Goal: Information Seeking & Learning: Learn about a topic

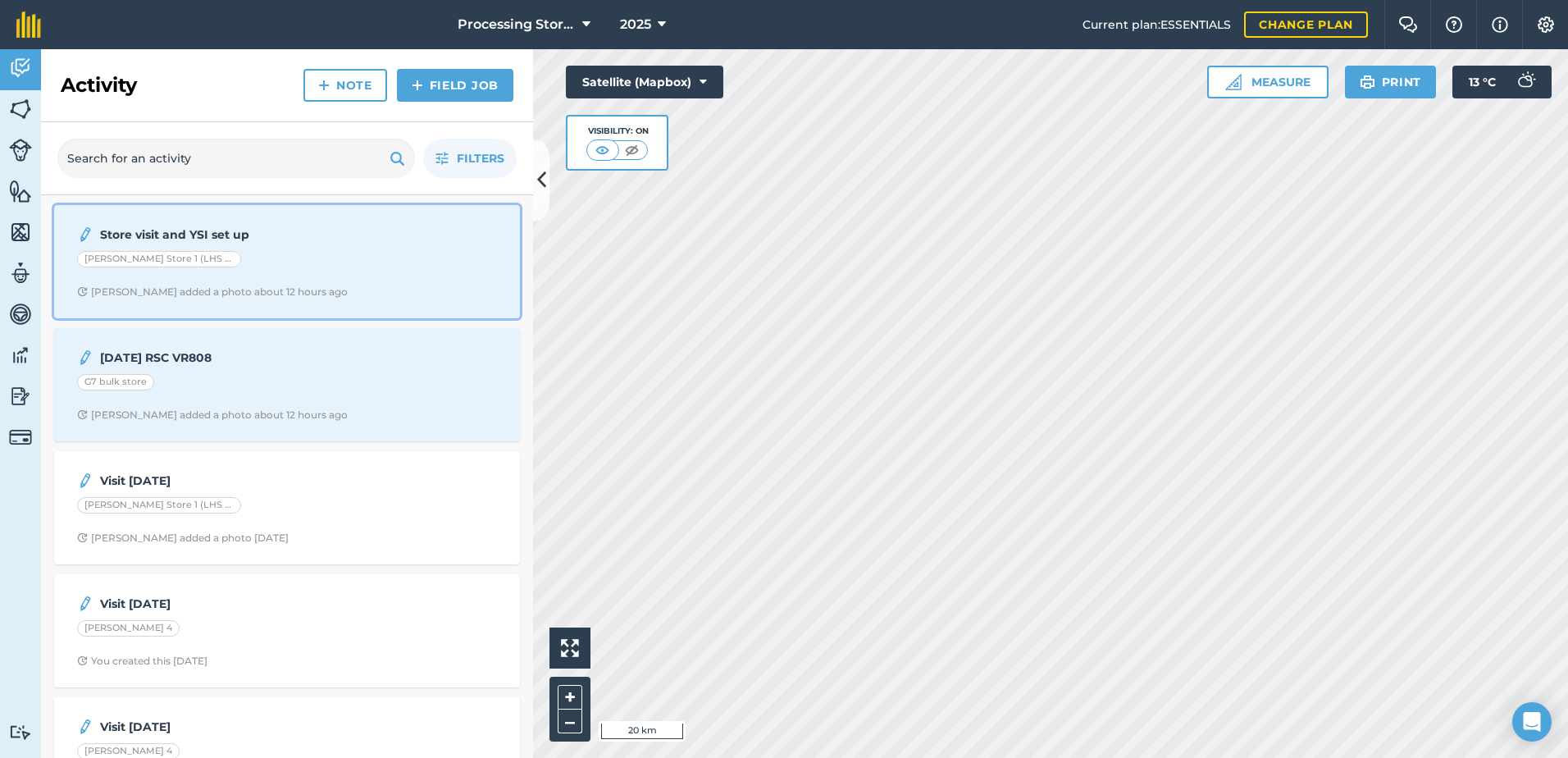
click at [307, 285] on span "[PERSON_NAME] added a photo about 12 hours ago" at bounding box center [287, 291] width 420 height 13
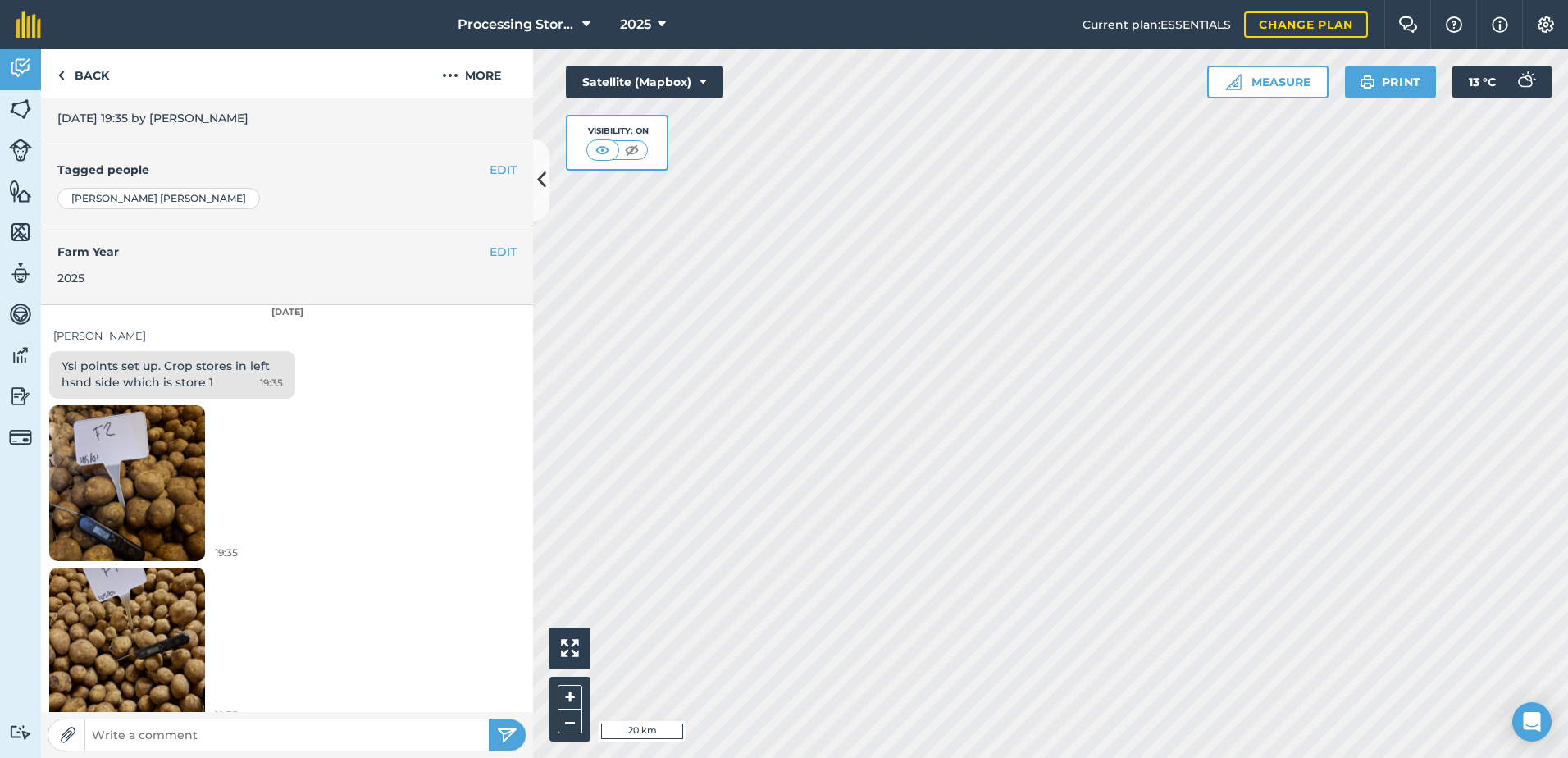
scroll to position [333, 0]
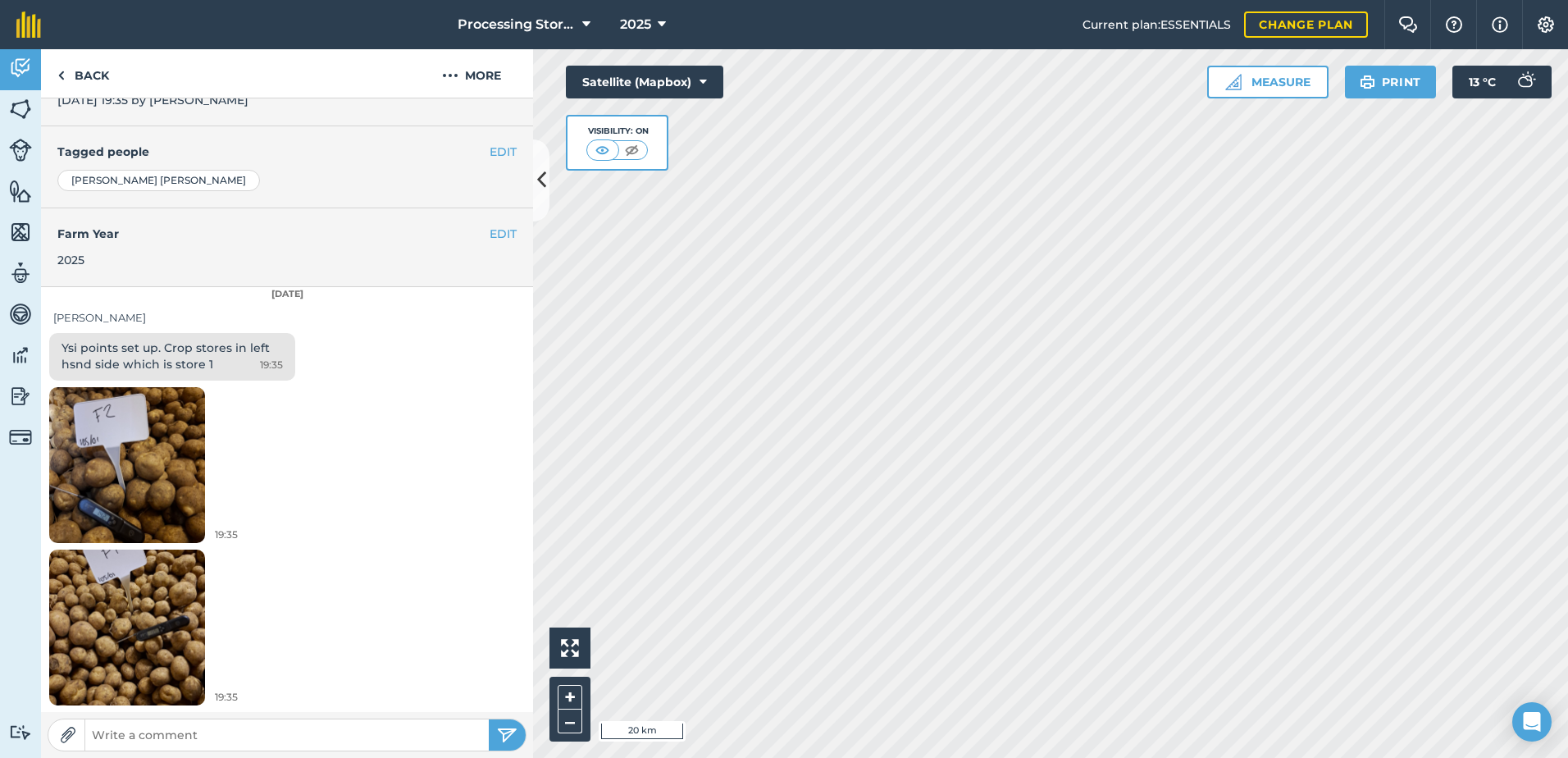
click at [157, 498] on img at bounding box center [127, 464] width 156 height 207
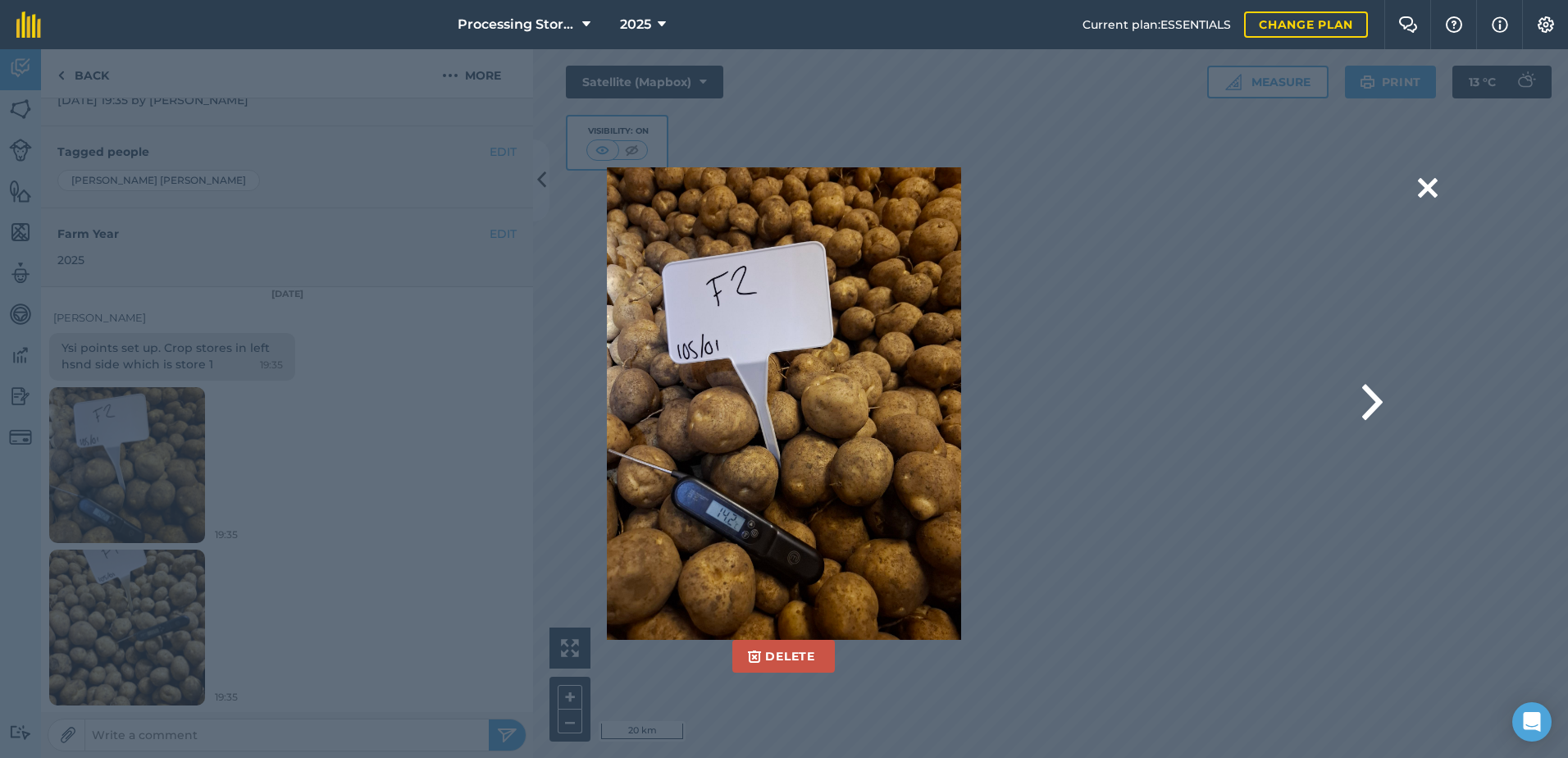
click at [144, 608] on div "Delete Are you sure you would like to delete this image? [GEOGRAPHIC_DATA]" at bounding box center [784, 403] width 1307 height 473
click at [1364, 408] on button at bounding box center [1372, 403] width 21 height 65
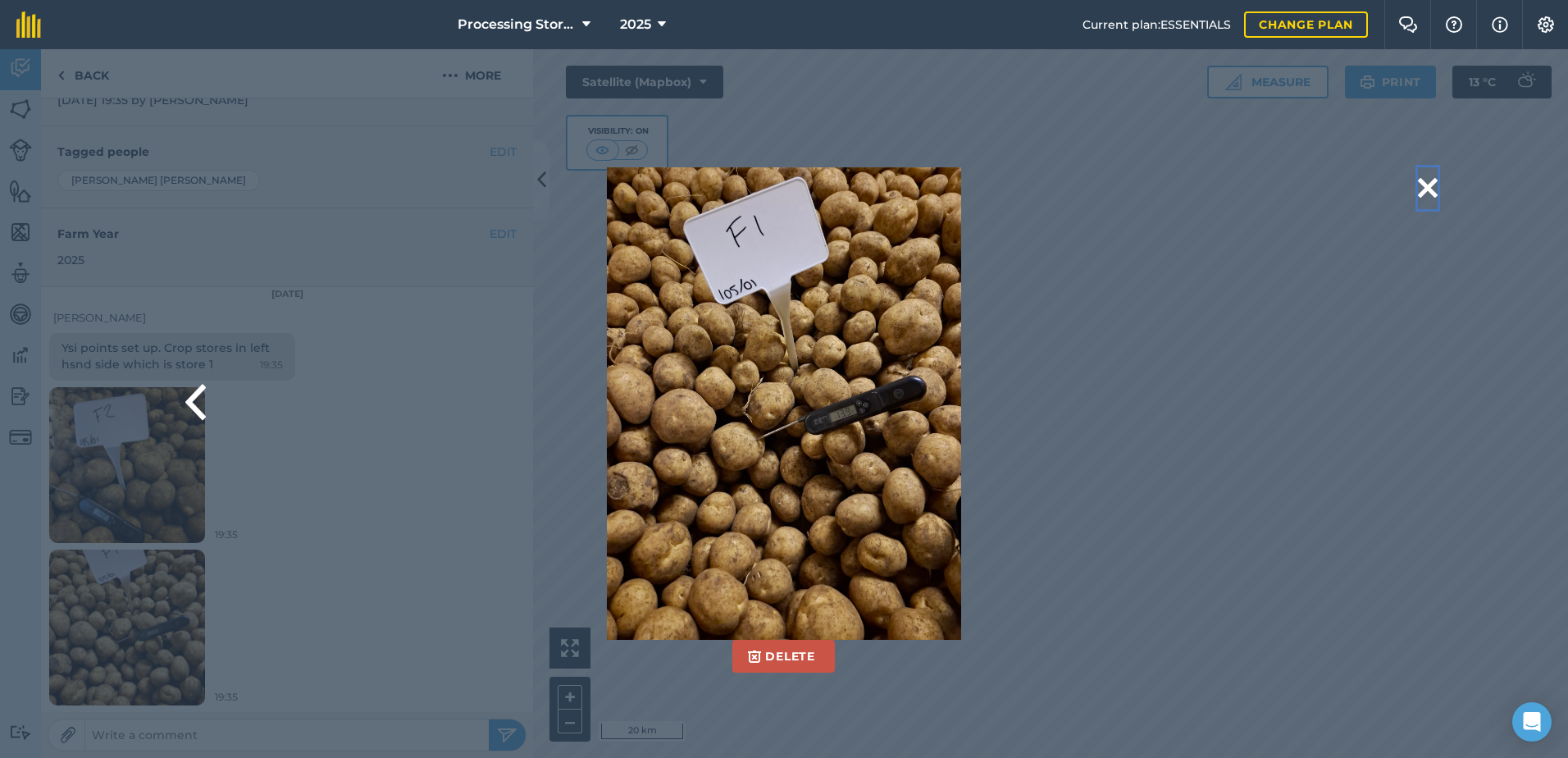
click at [1436, 194] on button at bounding box center [1428, 188] width 20 height 42
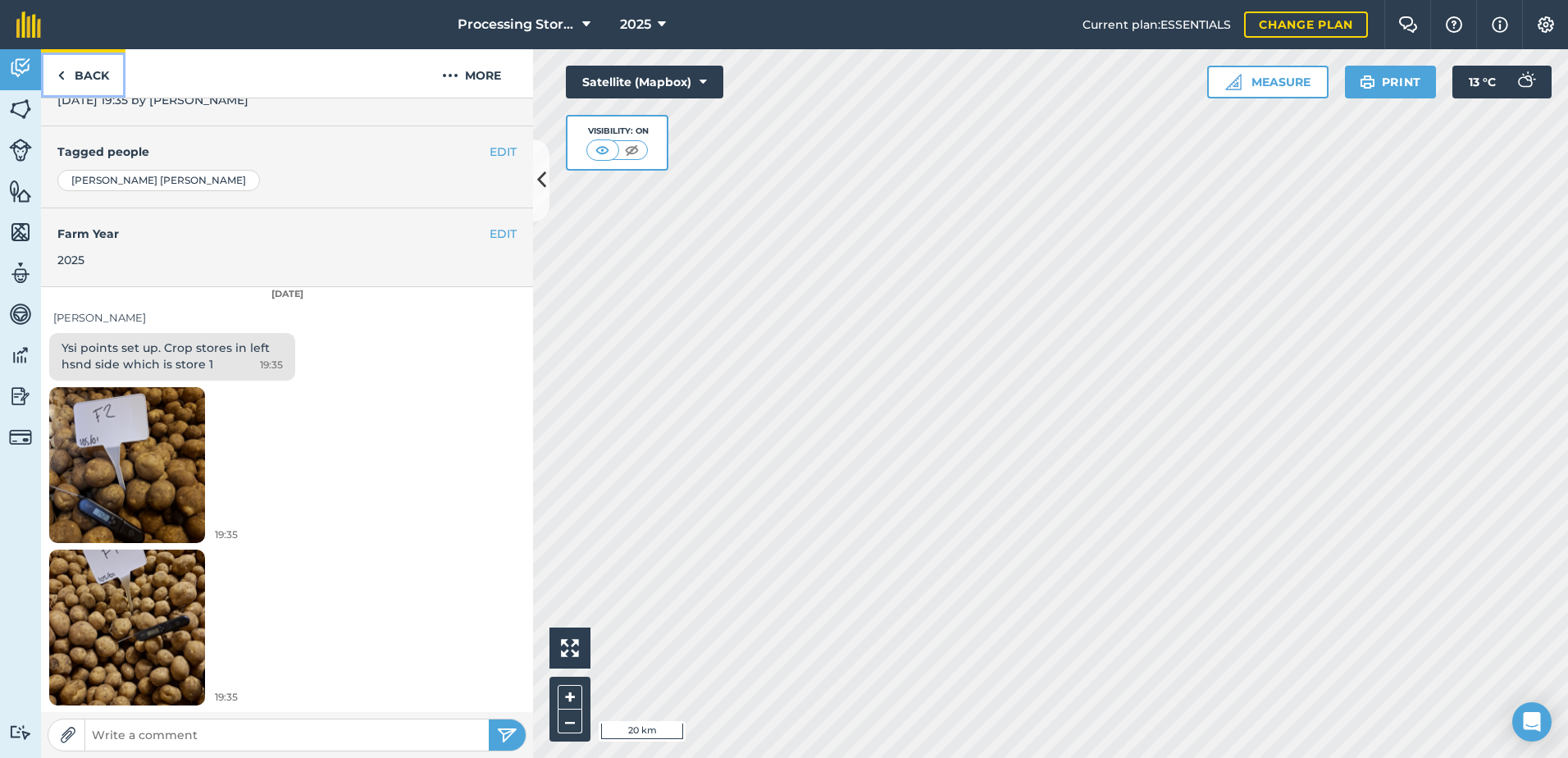
click at [77, 70] on link "Back" at bounding box center [82, 73] width 84 height 49
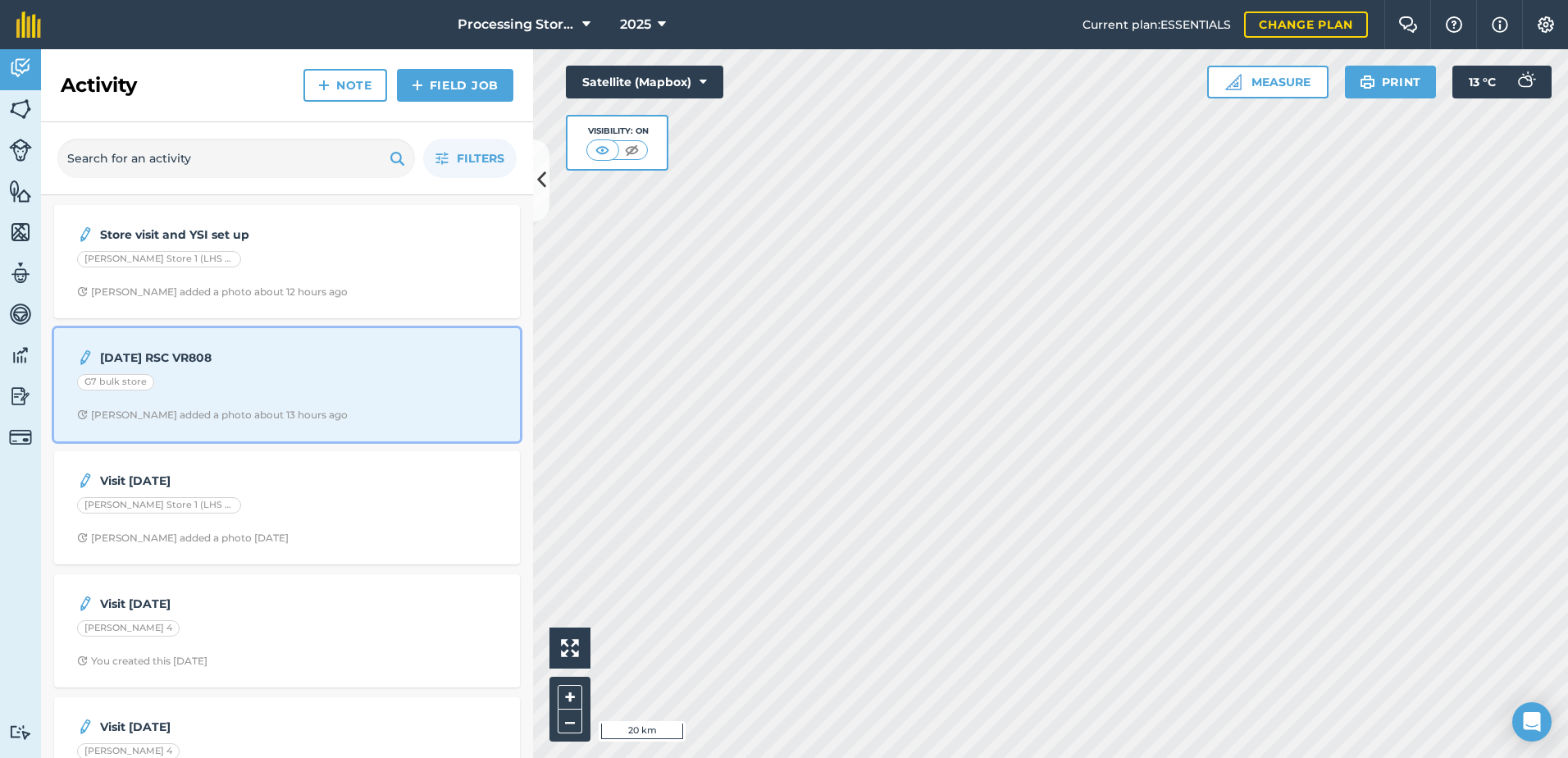
click at [178, 403] on div "[DATE] RSC VR808 G7 bulk store [PERSON_NAME] added a photo about 13 hours ago" at bounding box center [287, 384] width 446 height 93
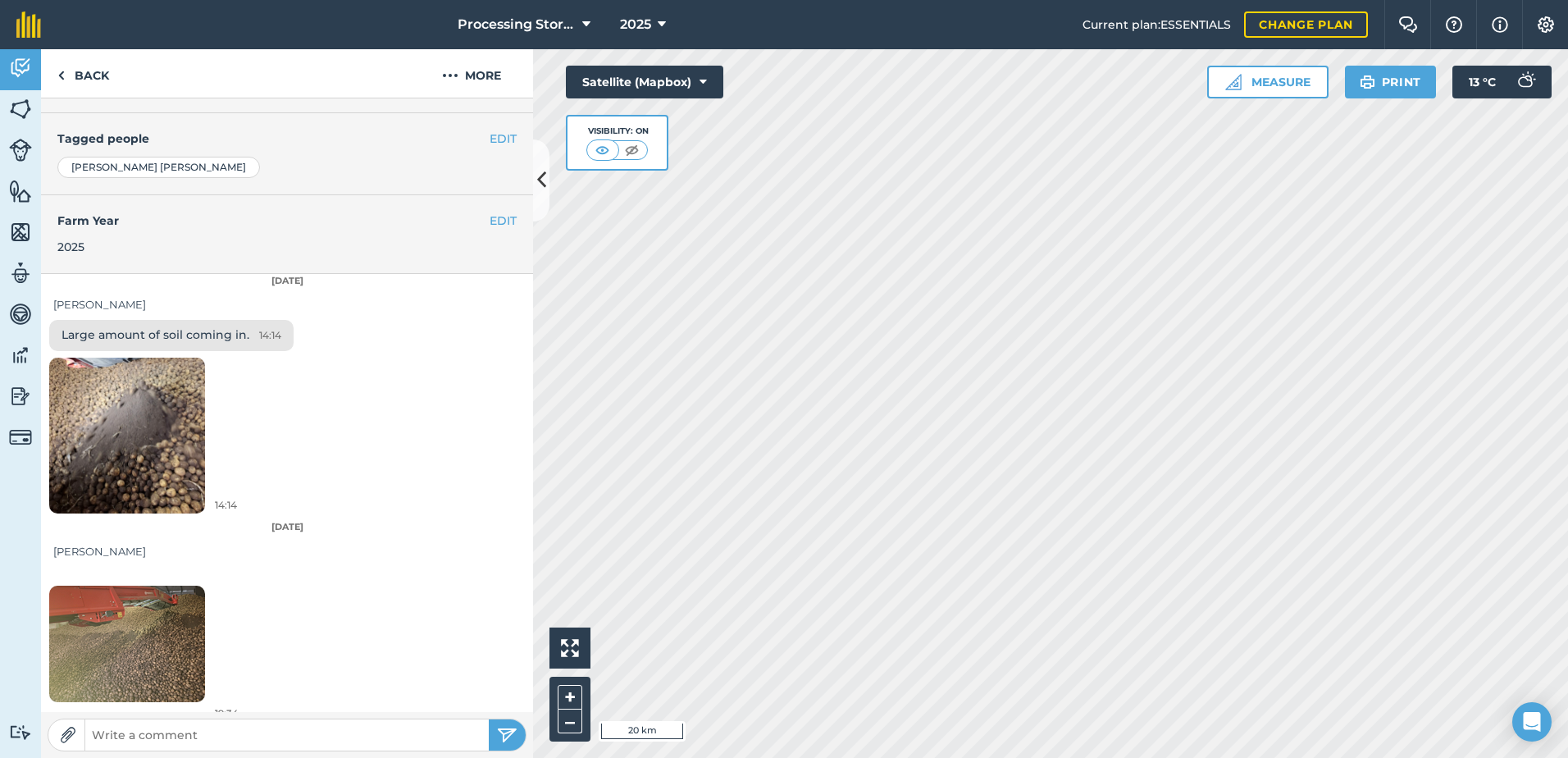
scroll to position [363, 0]
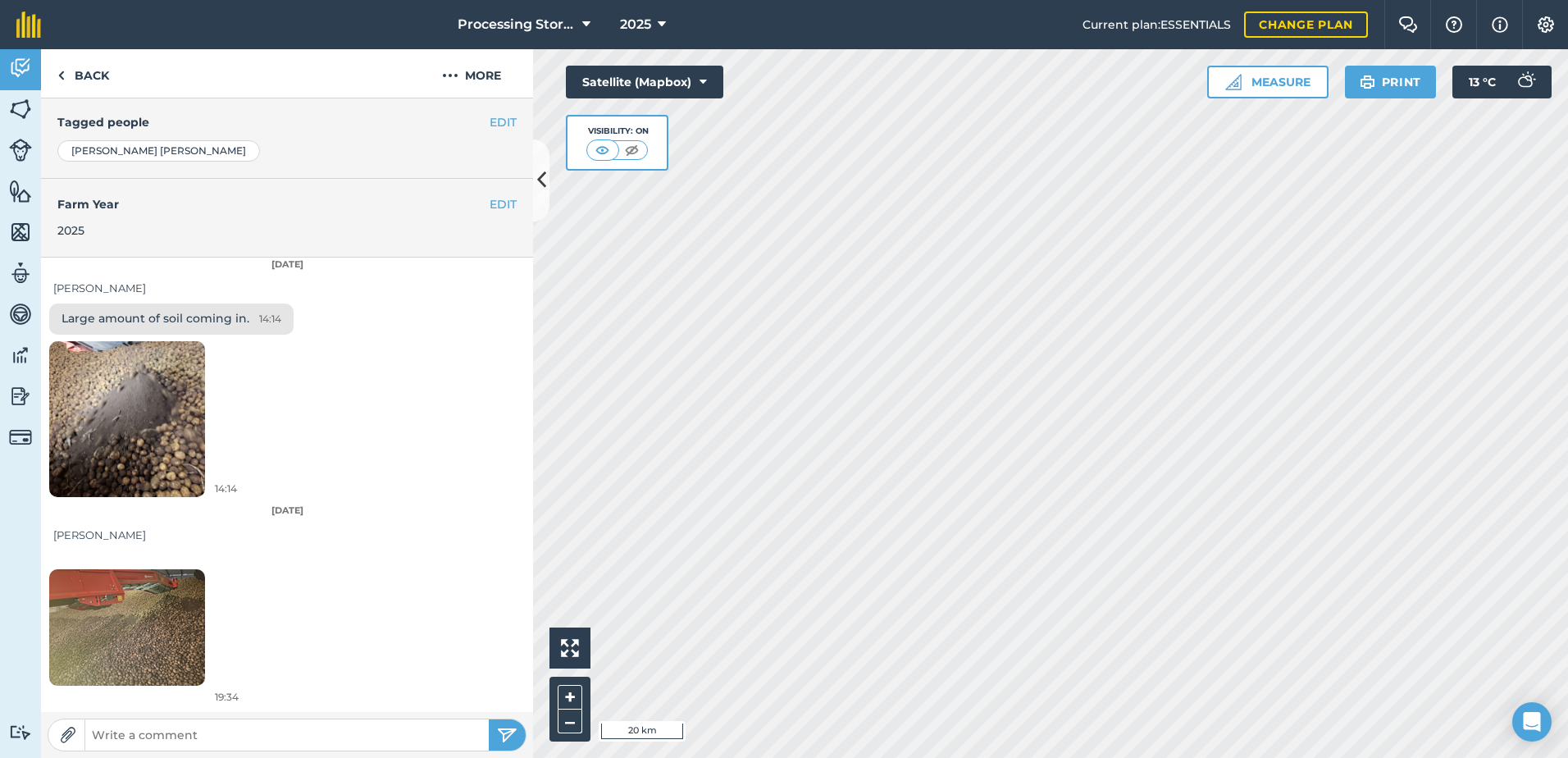
click at [142, 432] on img at bounding box center [127, 418] width 156 height 207
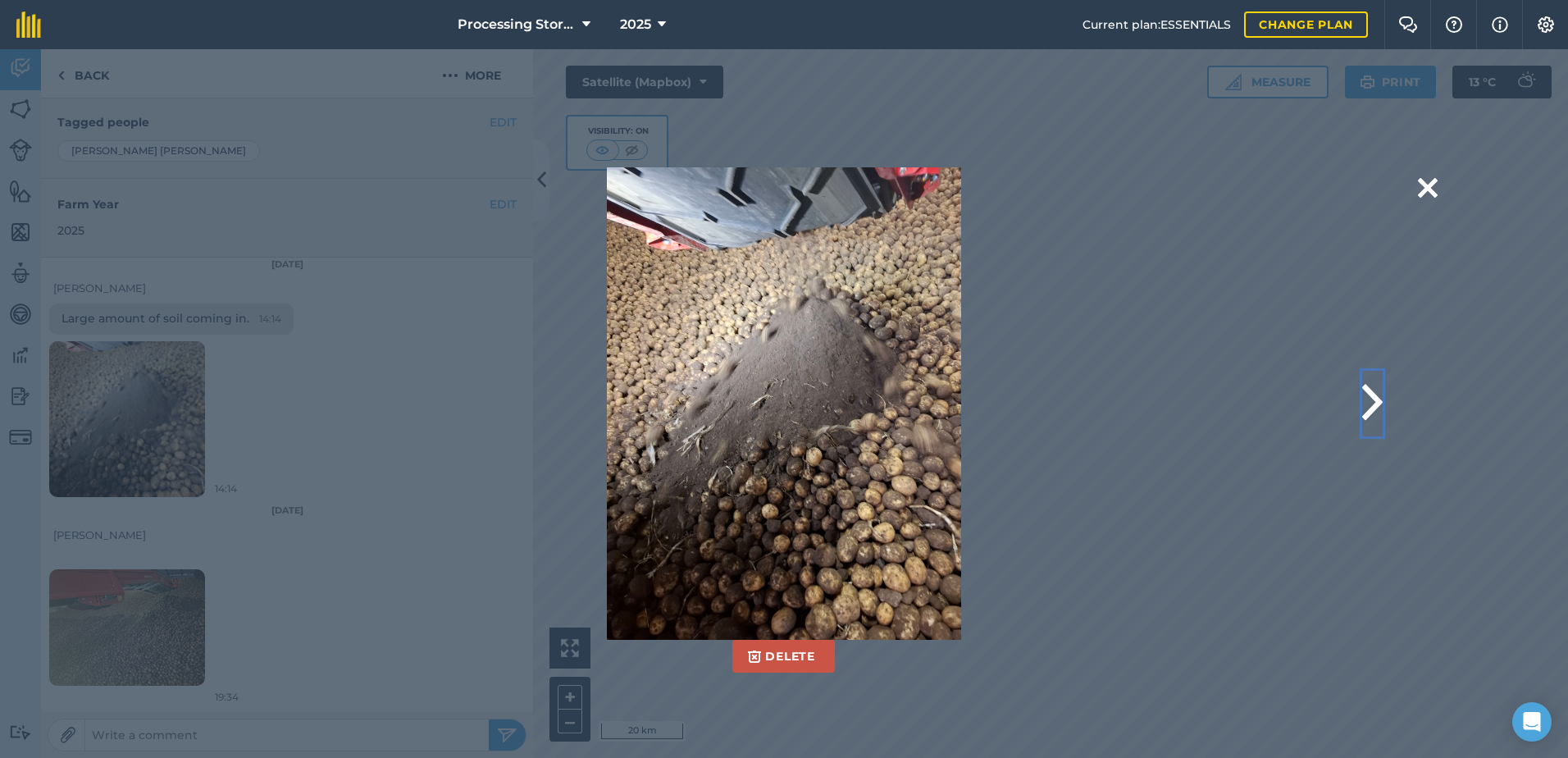
click at [1379, 400] on button at bounding box center [1372, 403] width 21 height 65
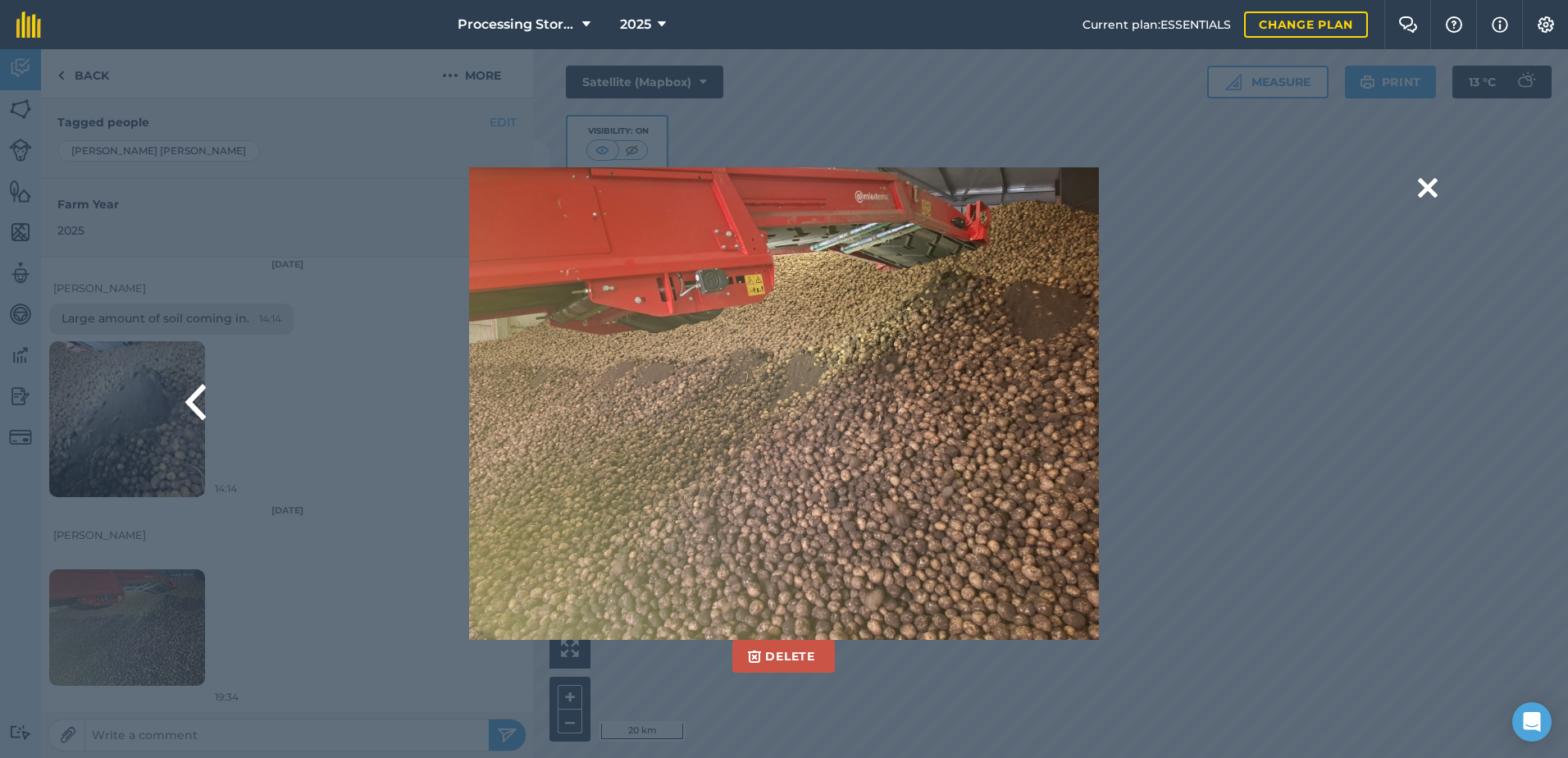
click at [929, 425] on img at bounding box center [784, 403] width 630 height 473
click at [1425, 190] on button at bounding box center [1428, 188] width 20 height 42
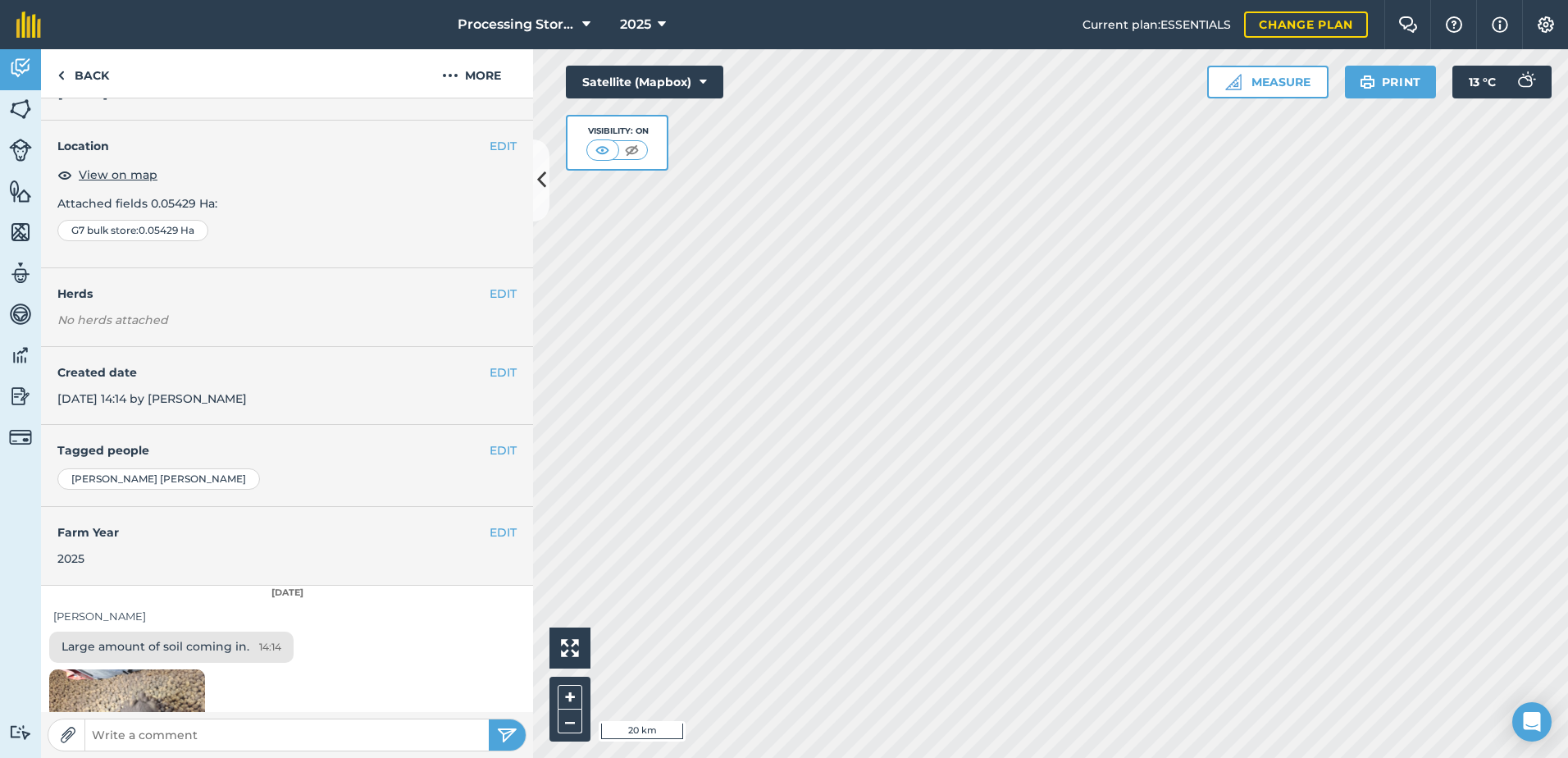
scroll to position [0, 0]
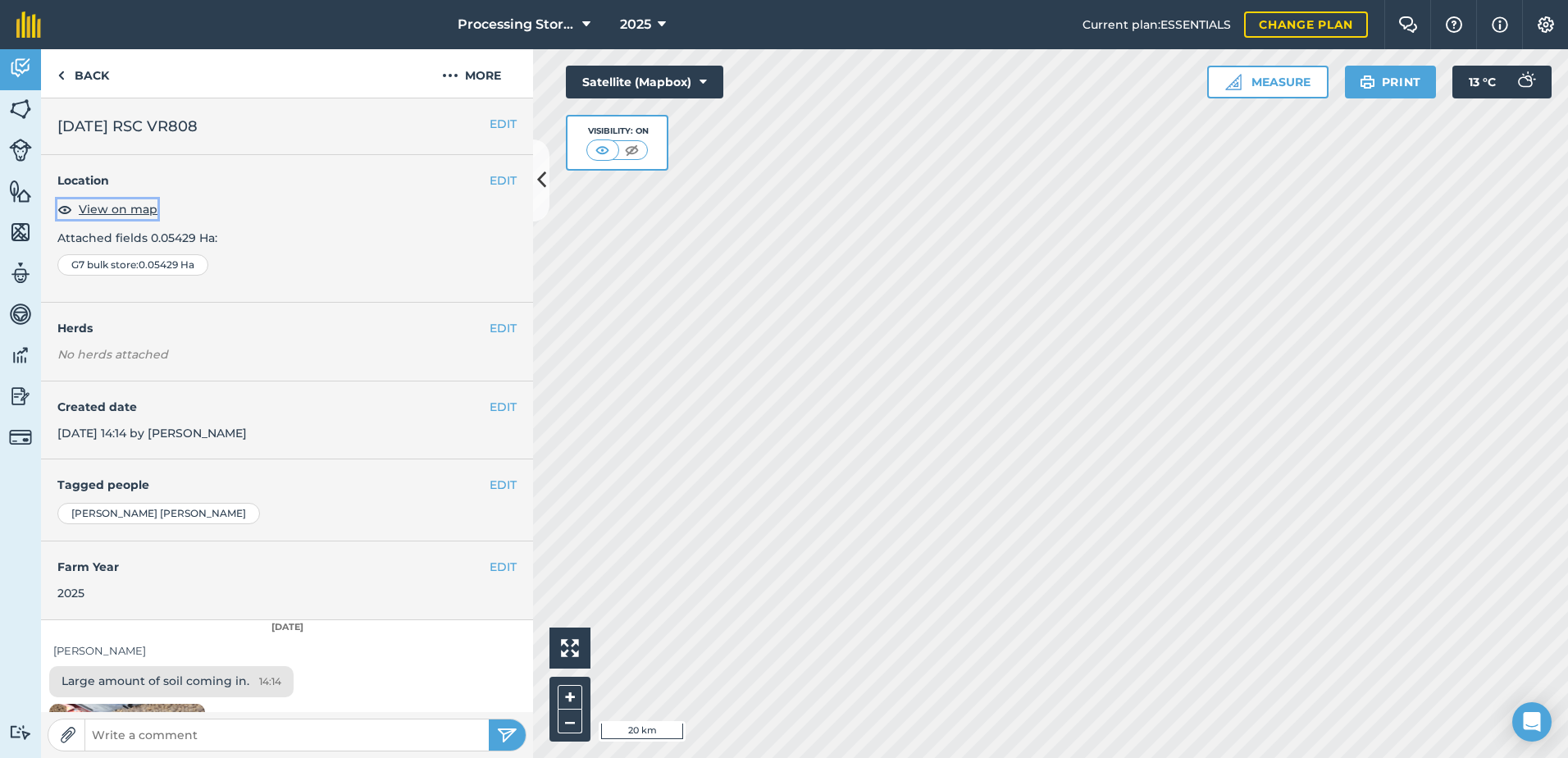
click at [123, 213] on span "View on map" at bounding box center [117, 209] width 78 height 18
click at [104, 74] on link "Back" at bounding box center [82, 73] width 84 height 49
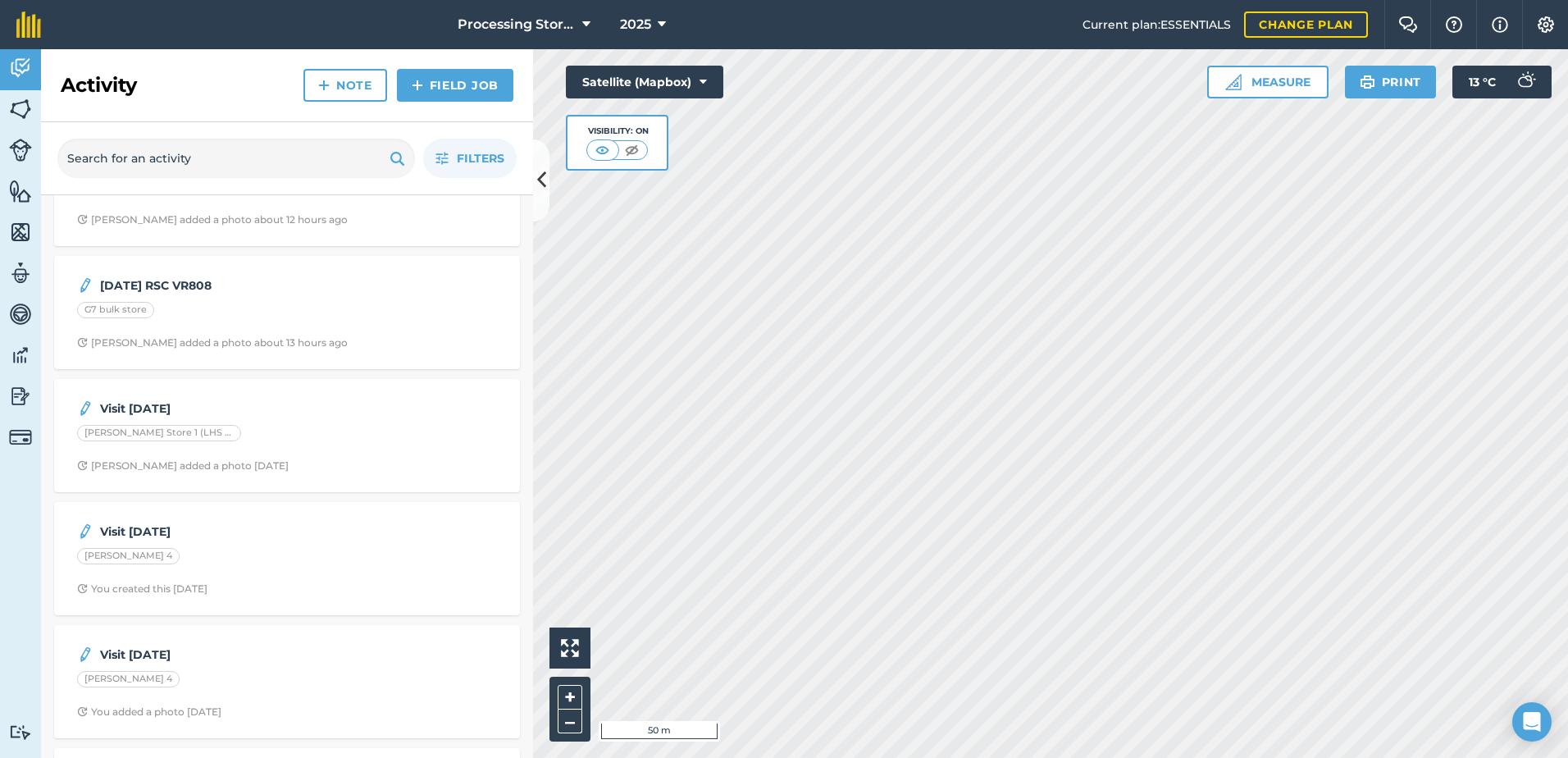
scroll to position [185, 0]
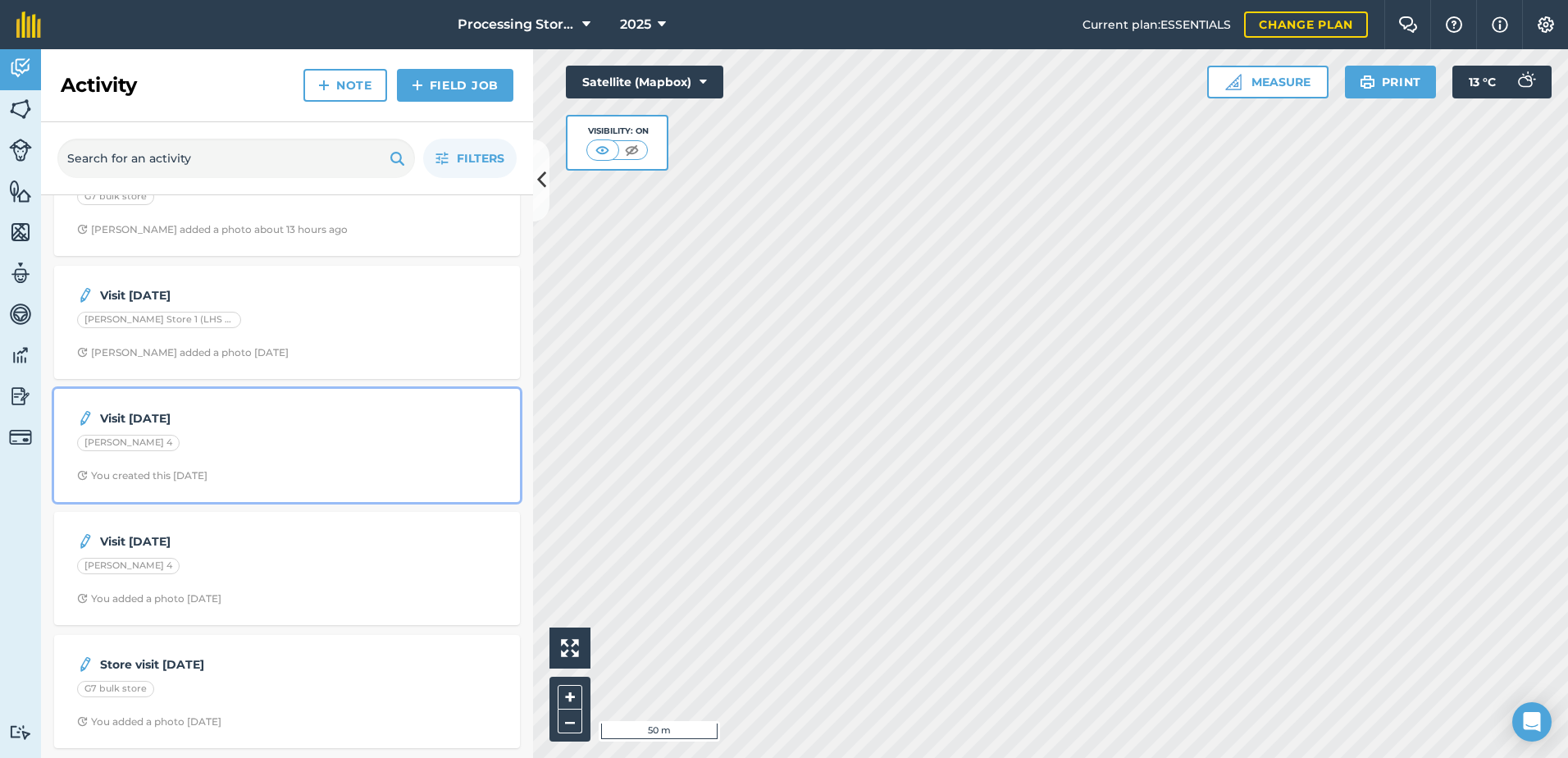
click at [283, 476] on span "You created this [DATE]" at bounding box center [287, 476] width 420 height 13
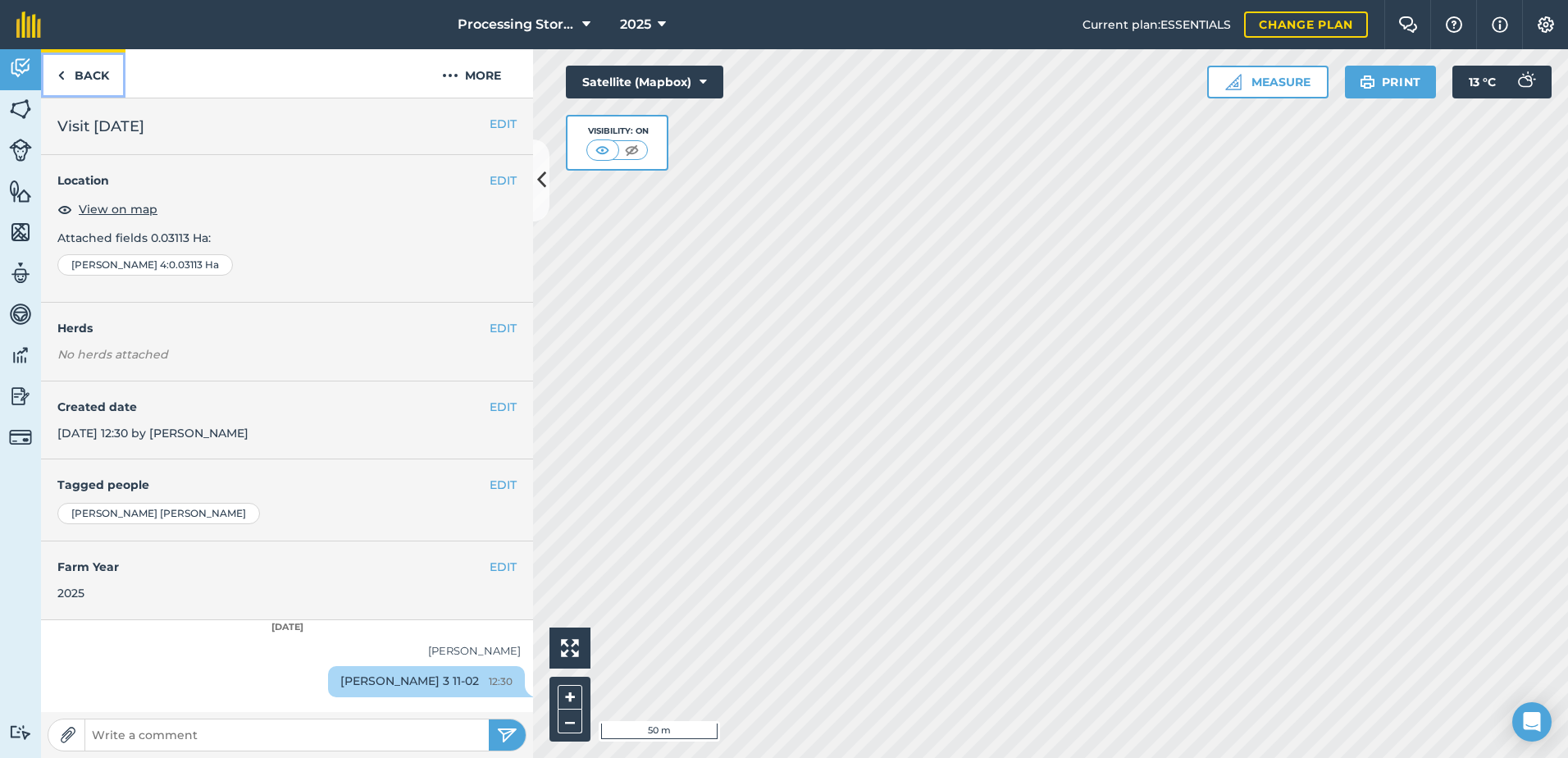
click at [92, 78] on link "Back" at bounding box center [82, 73] width 84 height 49
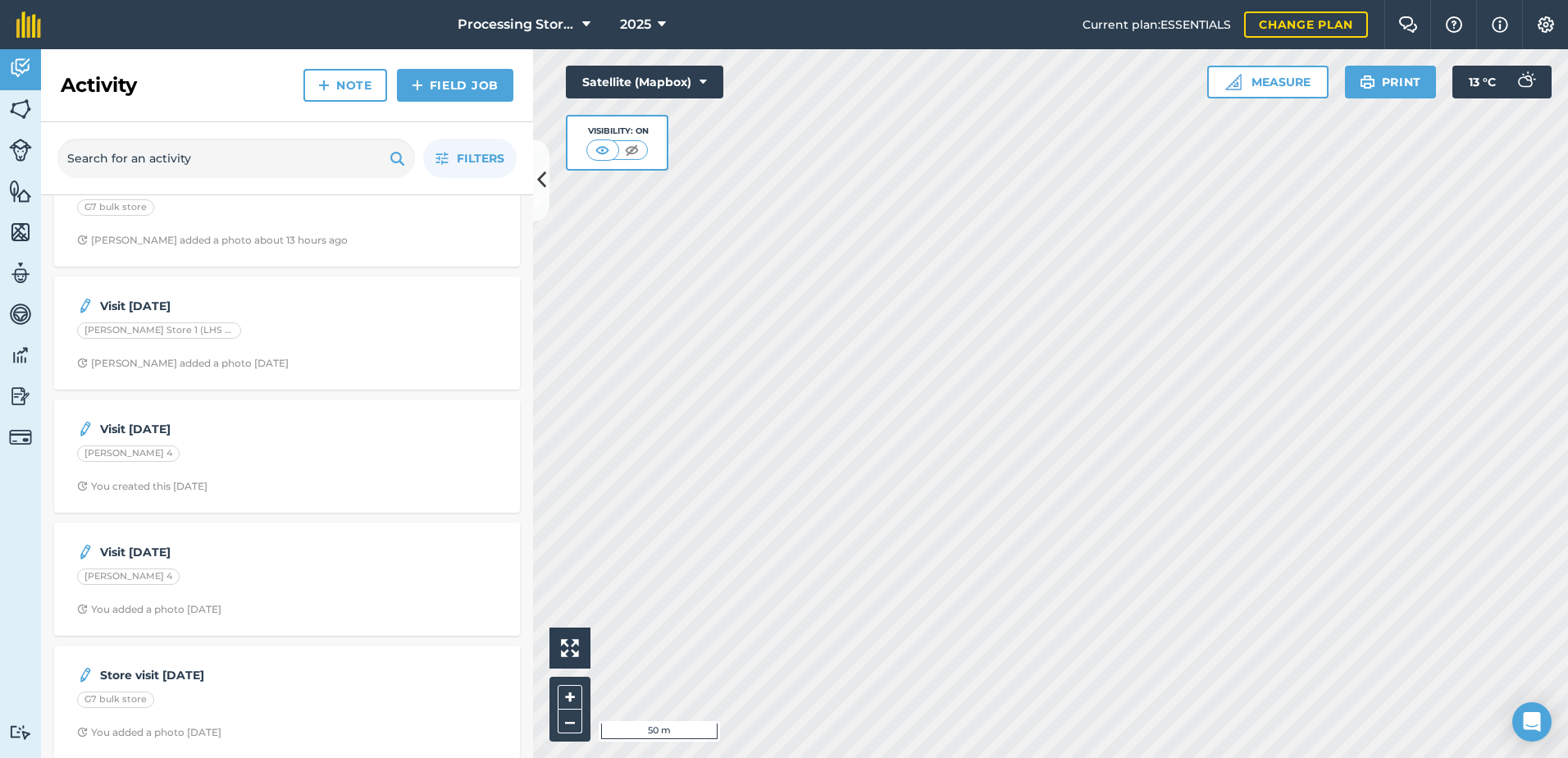
scroll to position [185, 0]
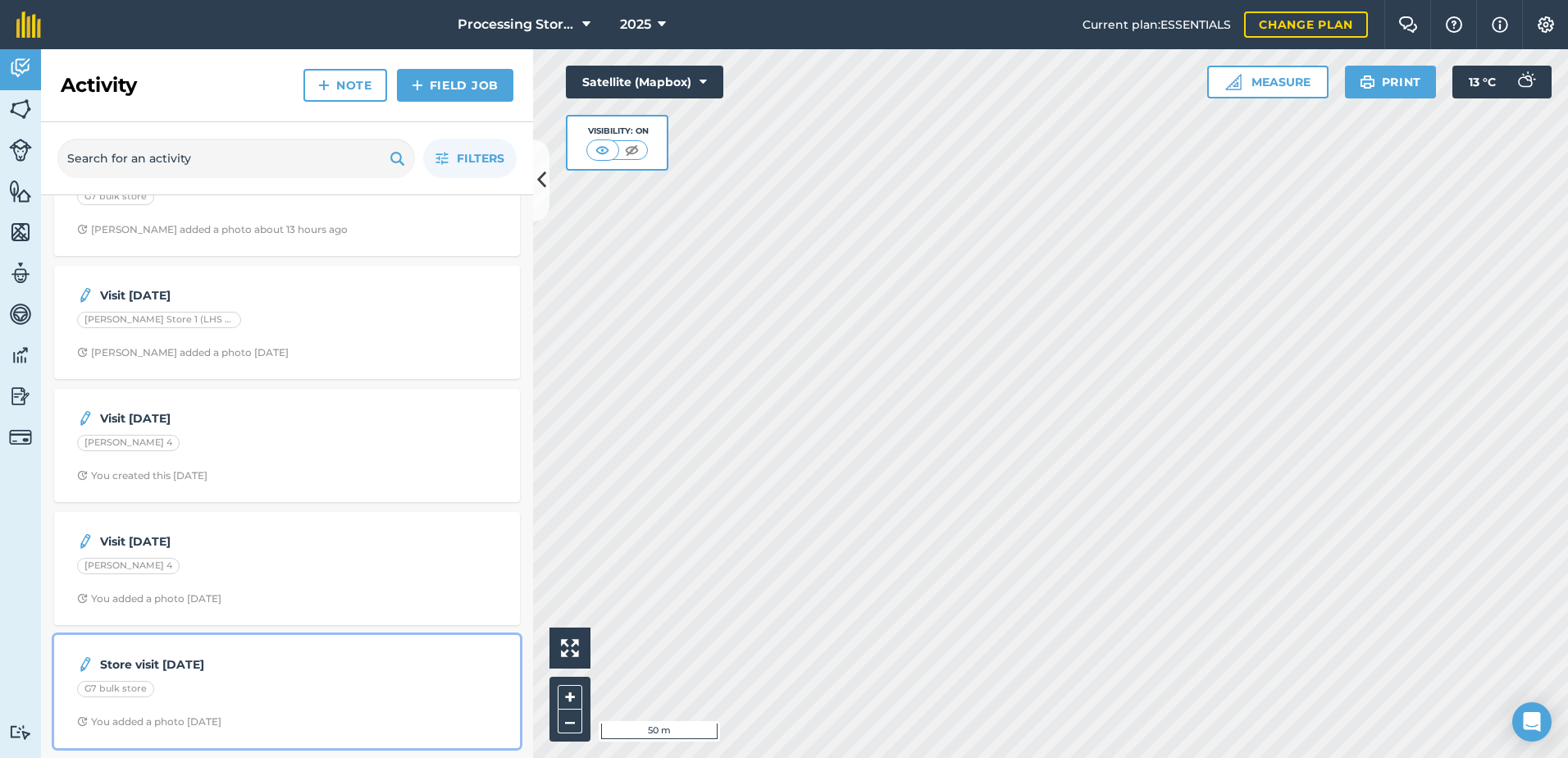
click at [273, 671] on strong "Store visit [DATE]" at bounding box center [230, 665] width 260 height 18
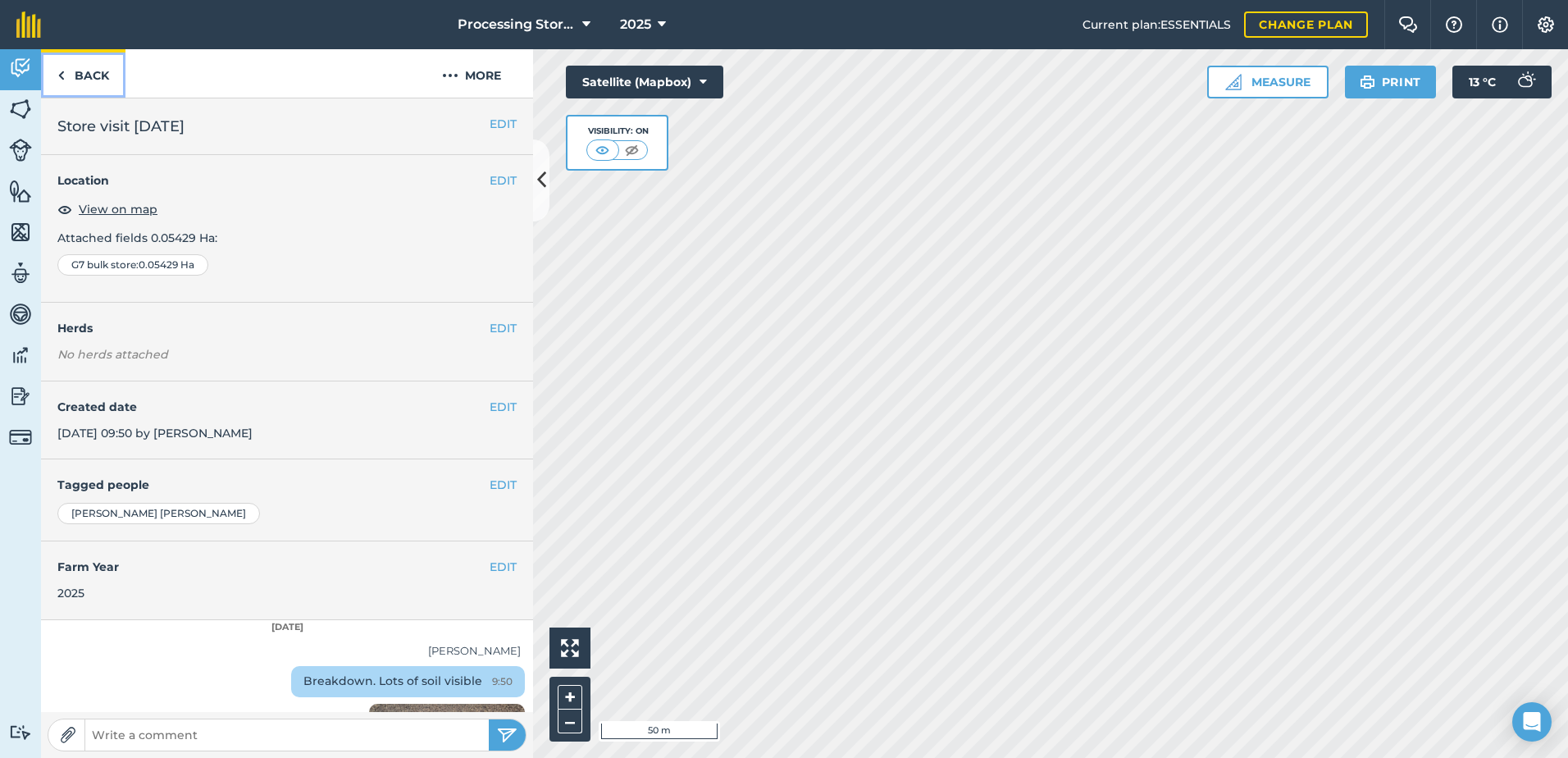
click at [93, 66] on link "Back" at bounding box center [82, 73] width 84 height 49
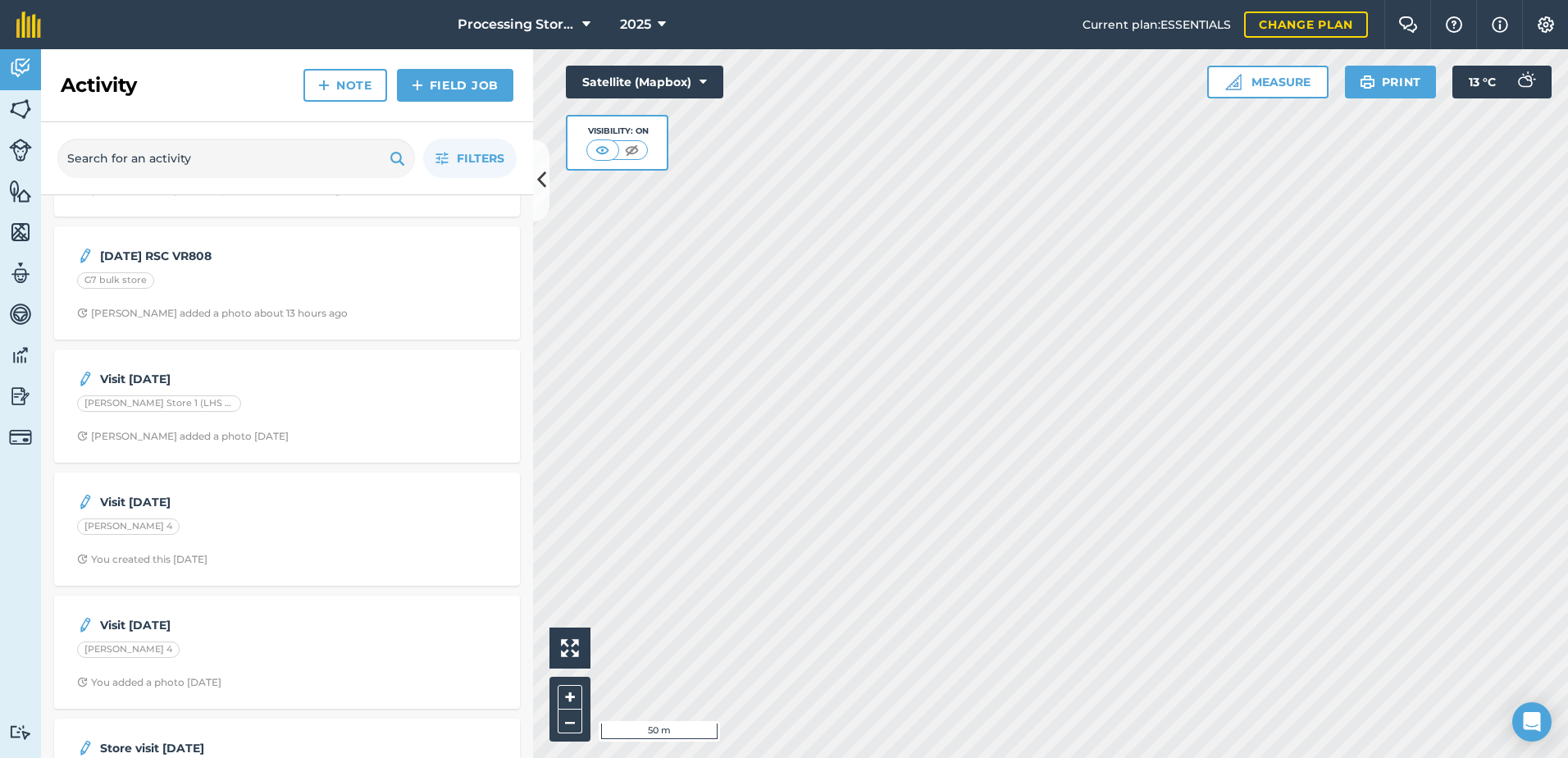
scroll to position [185, 0]
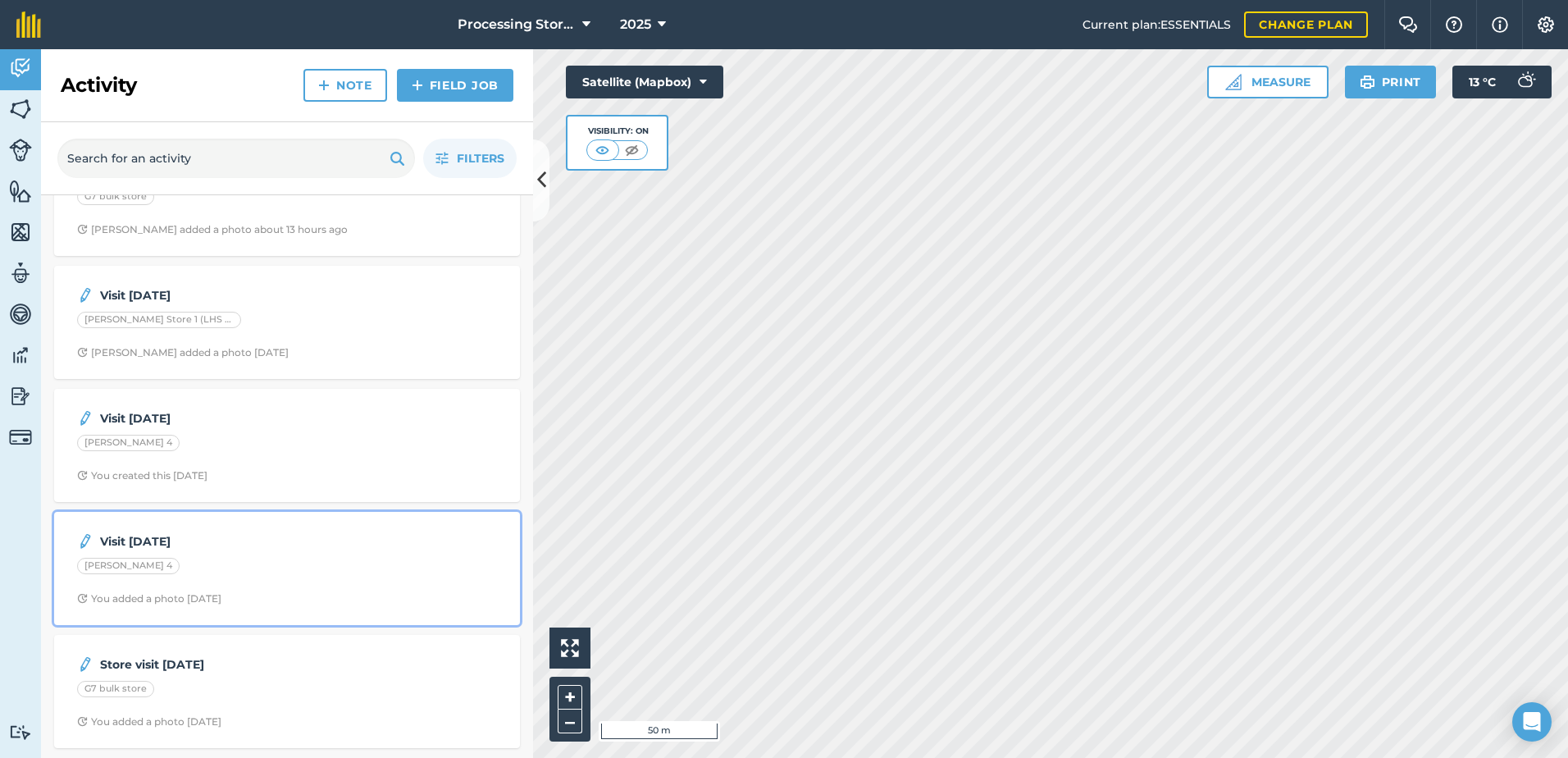
click at [208, 552] on div "Visit [DATE] [PERSON_NAME] 4 You added a photo [DATE]" at bounding box center [287, 569] width 446 height 93
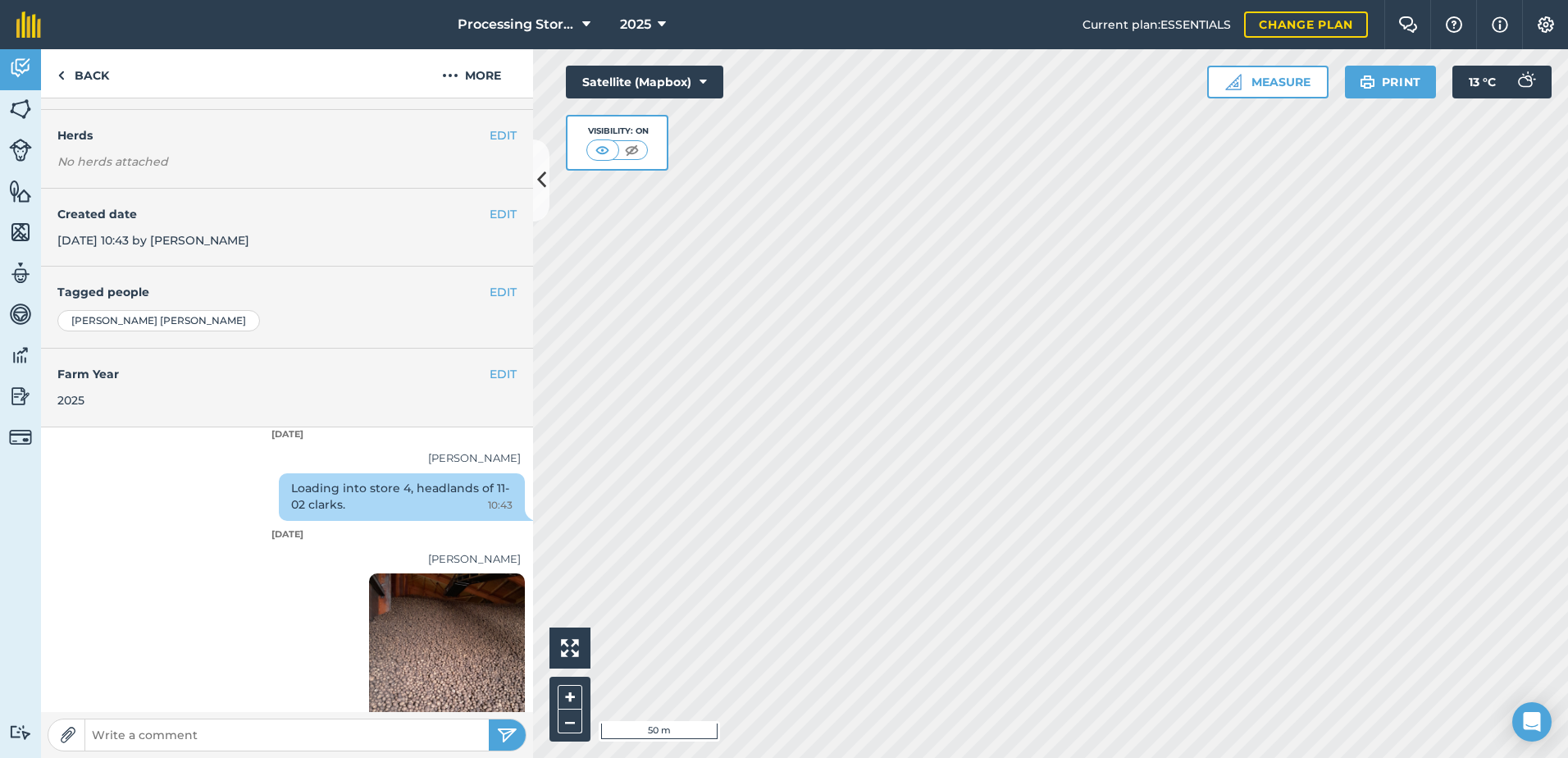
scroll to position [217, 0]
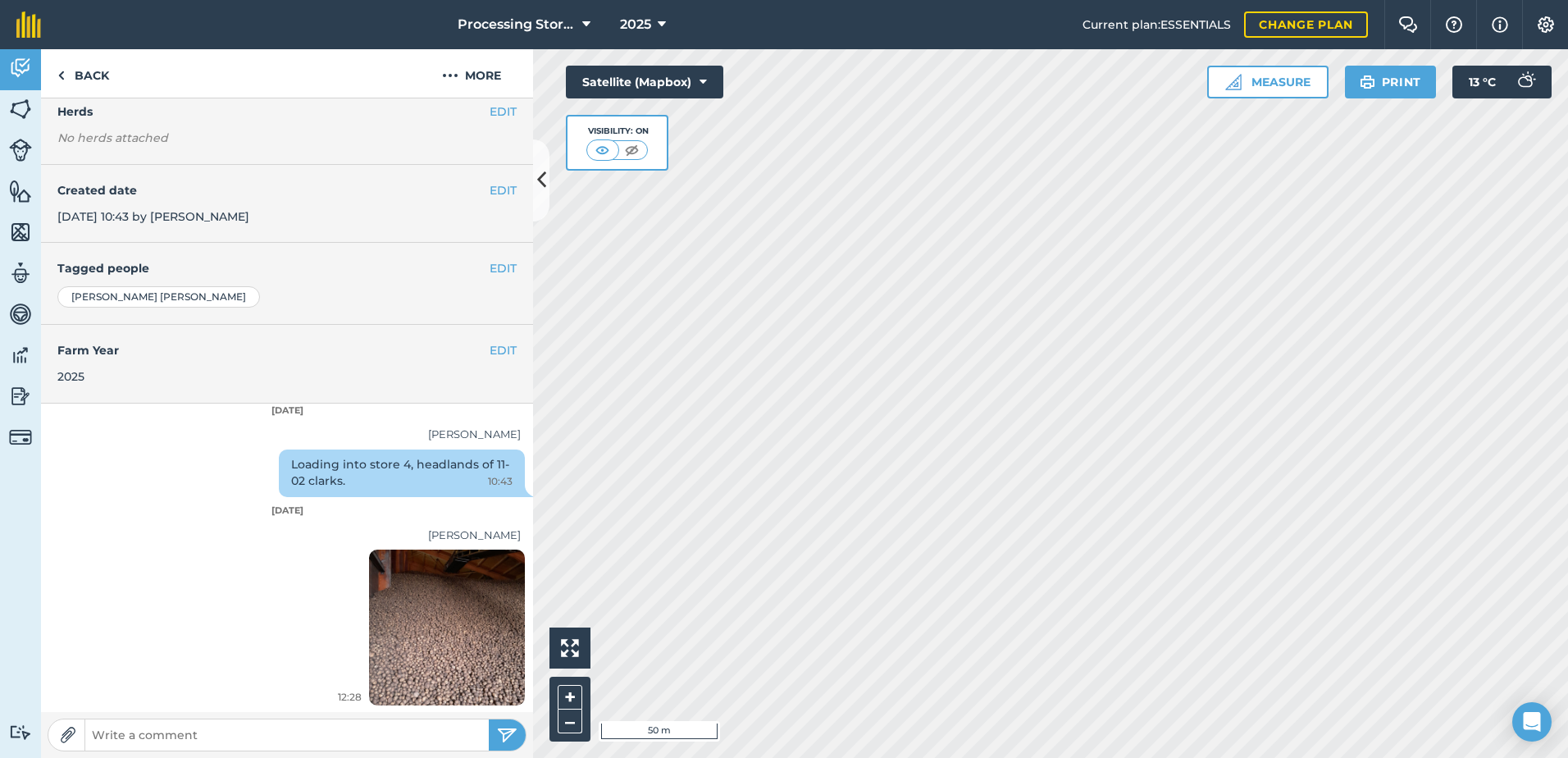
click at [401, 654] on img at bounding box center [447, 627] width 156 height 207
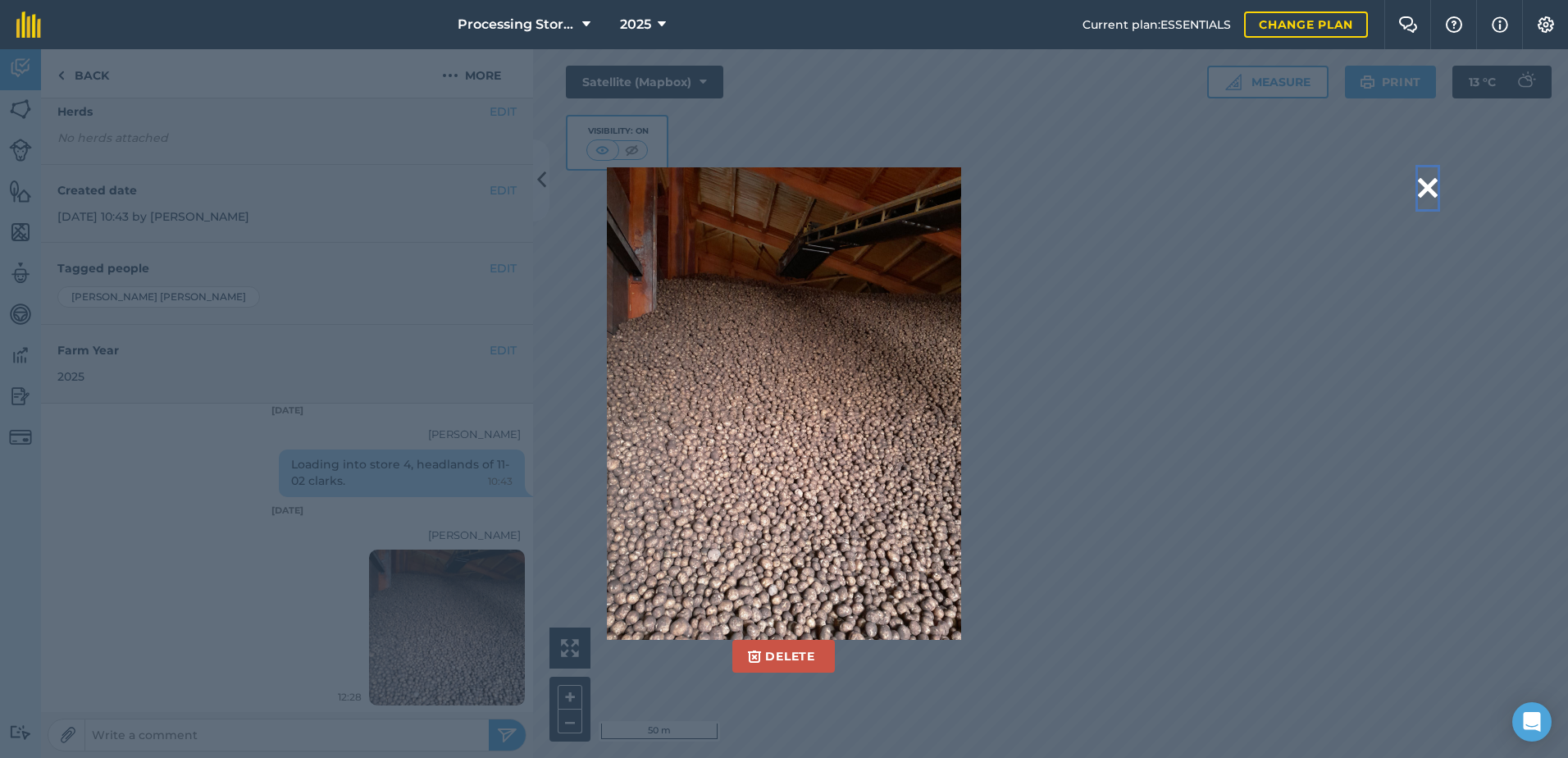
click at [1437, 190] on button at bounding box center [1428, 188] width 20 height 42
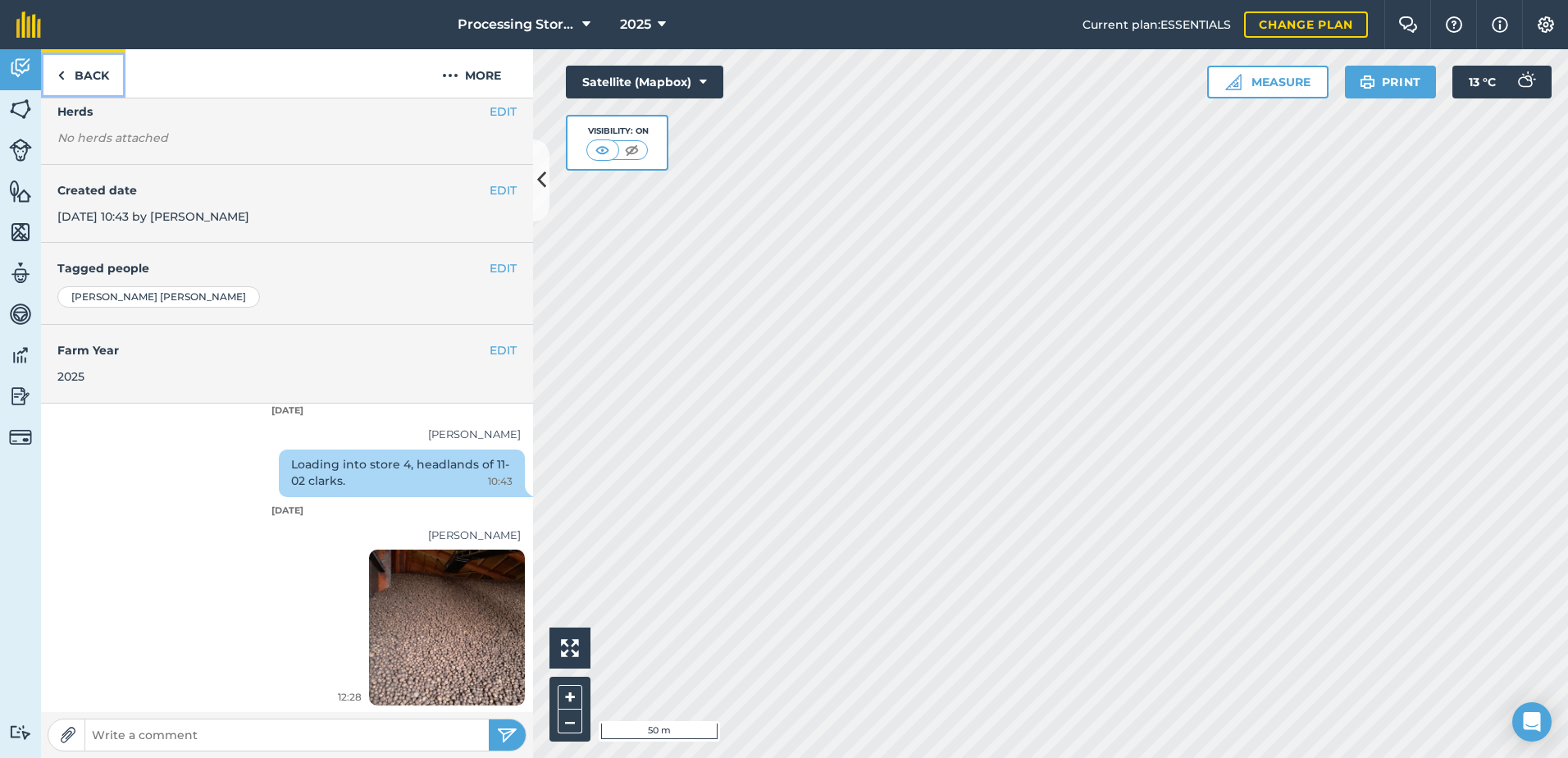
click at [81, 85] on link "Back" at bounding box center [82, 73] width 84 height 49
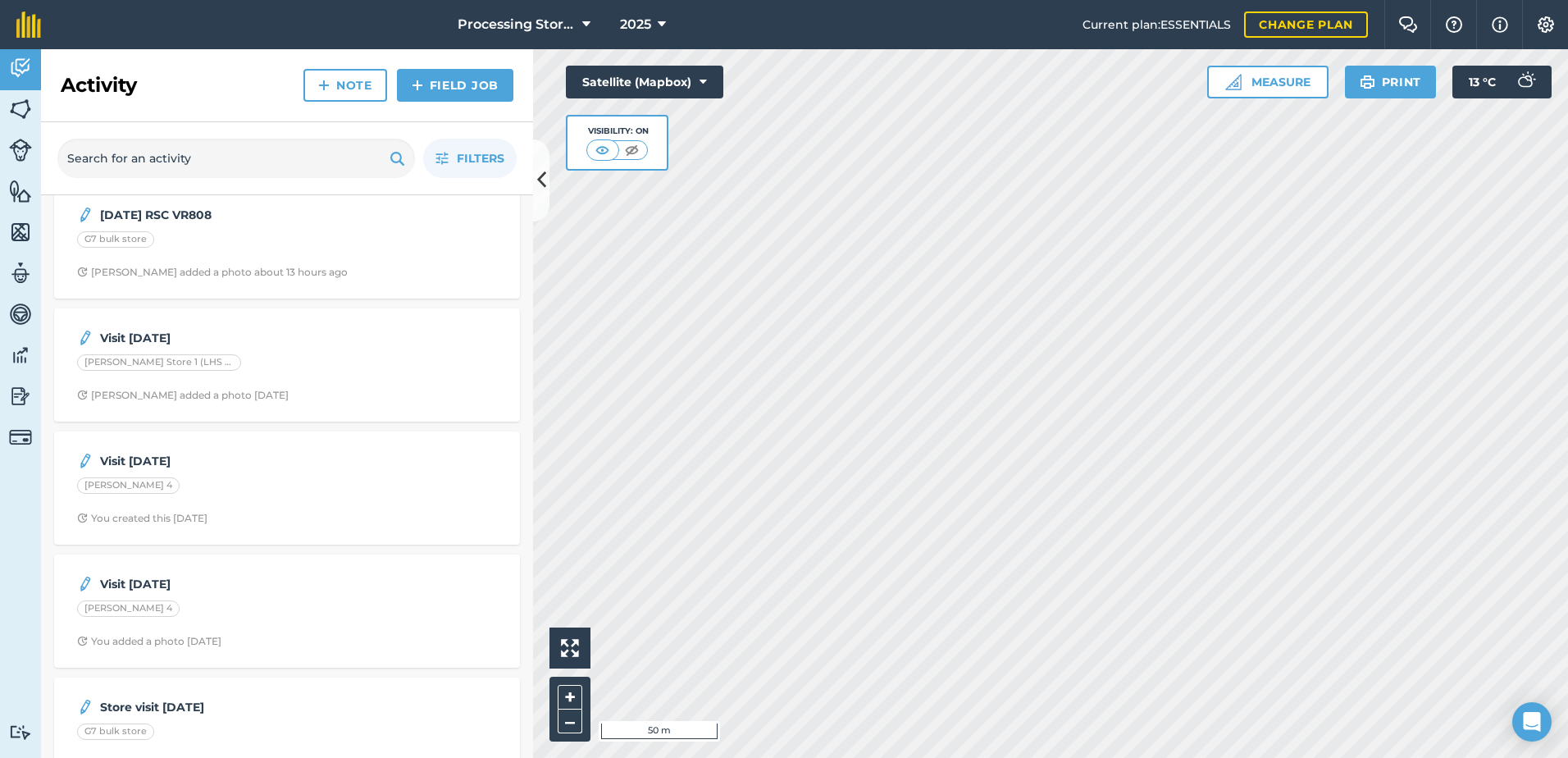
scroll to position [164, 0]
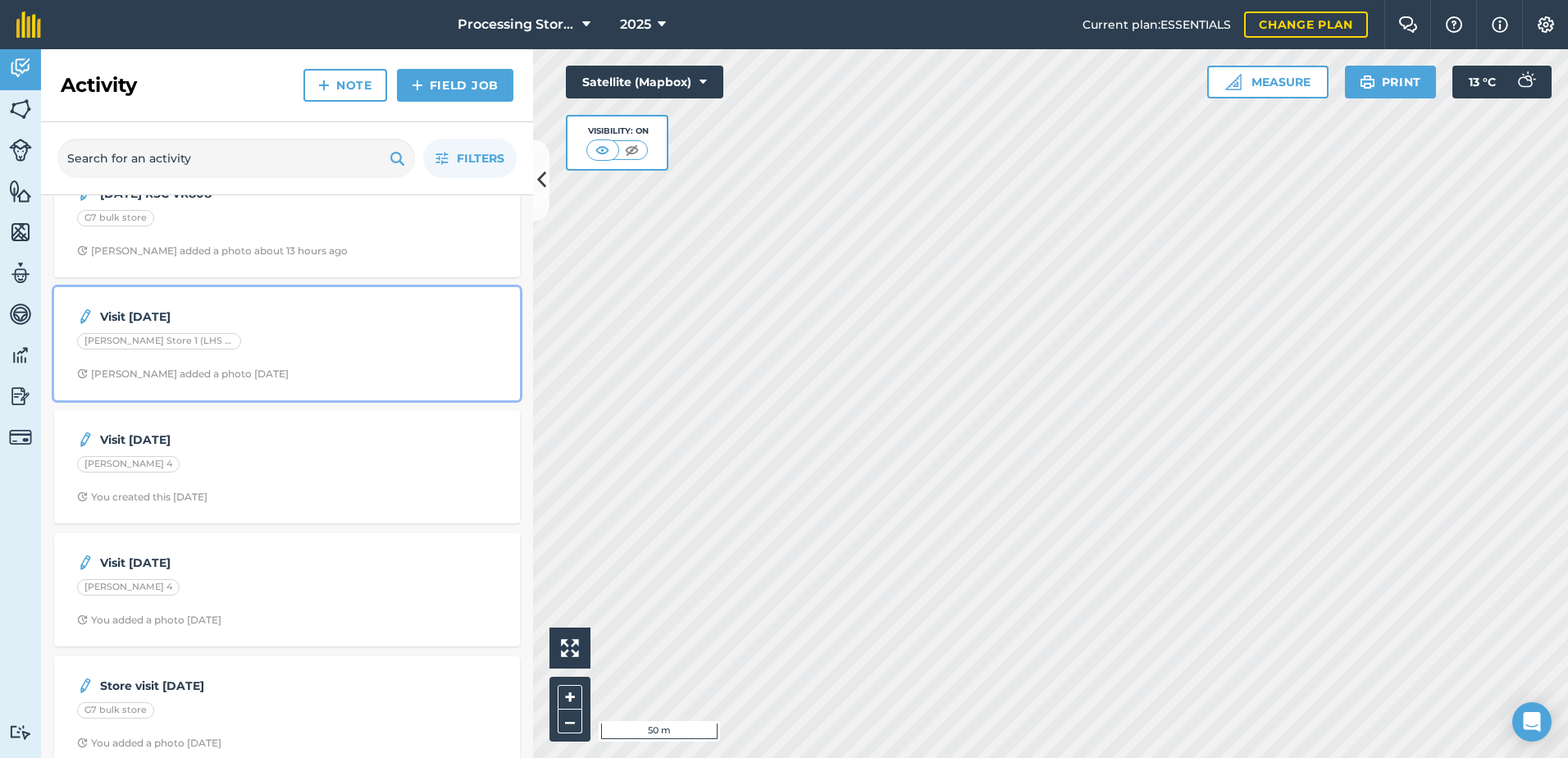
click at [268, 346] on div "[PERSON_NAME] Store 1 (LHS & RHS)" at bounding box center [287, 344] width 420 height 22
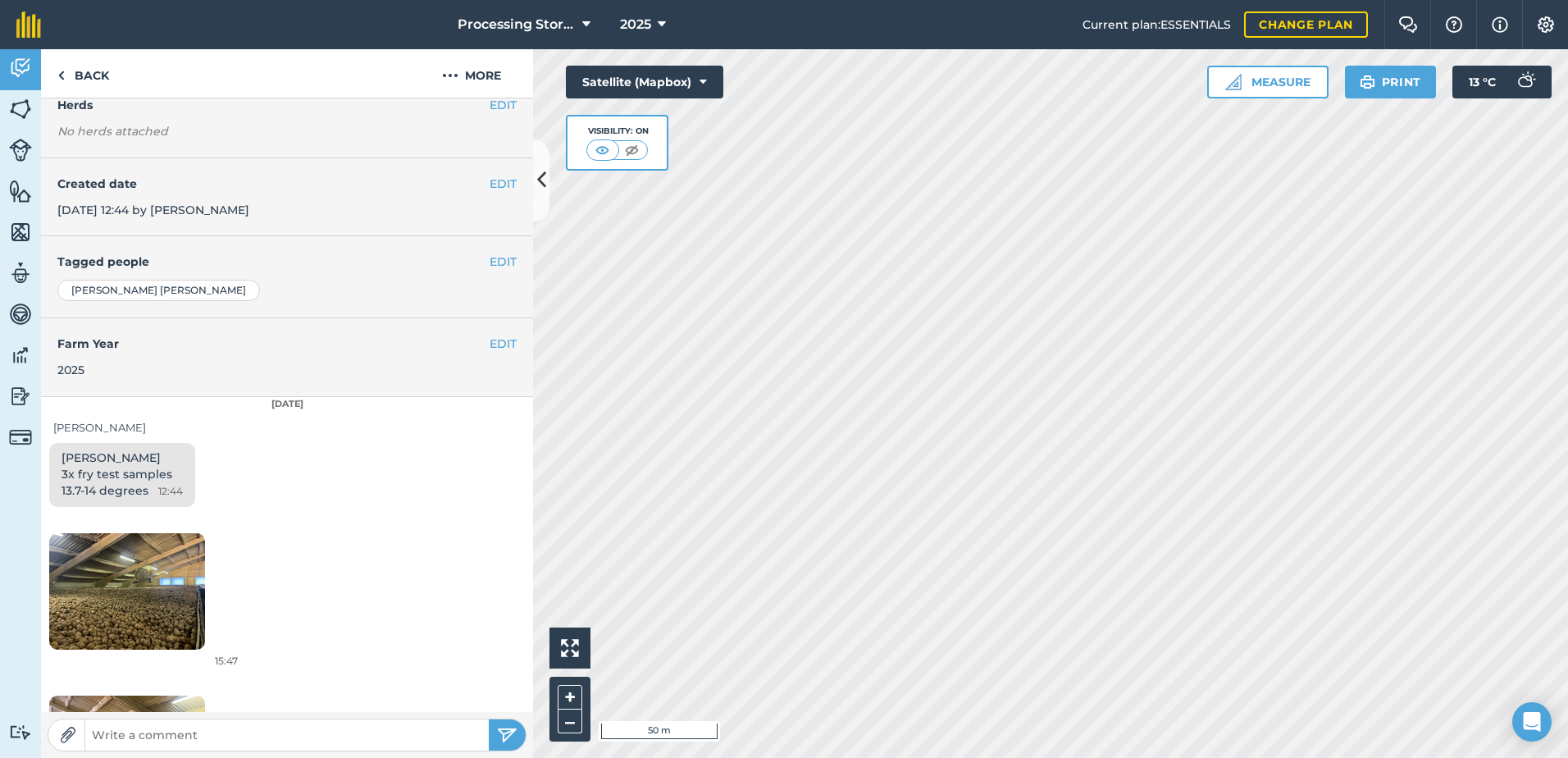
scroll to position [246, 0]
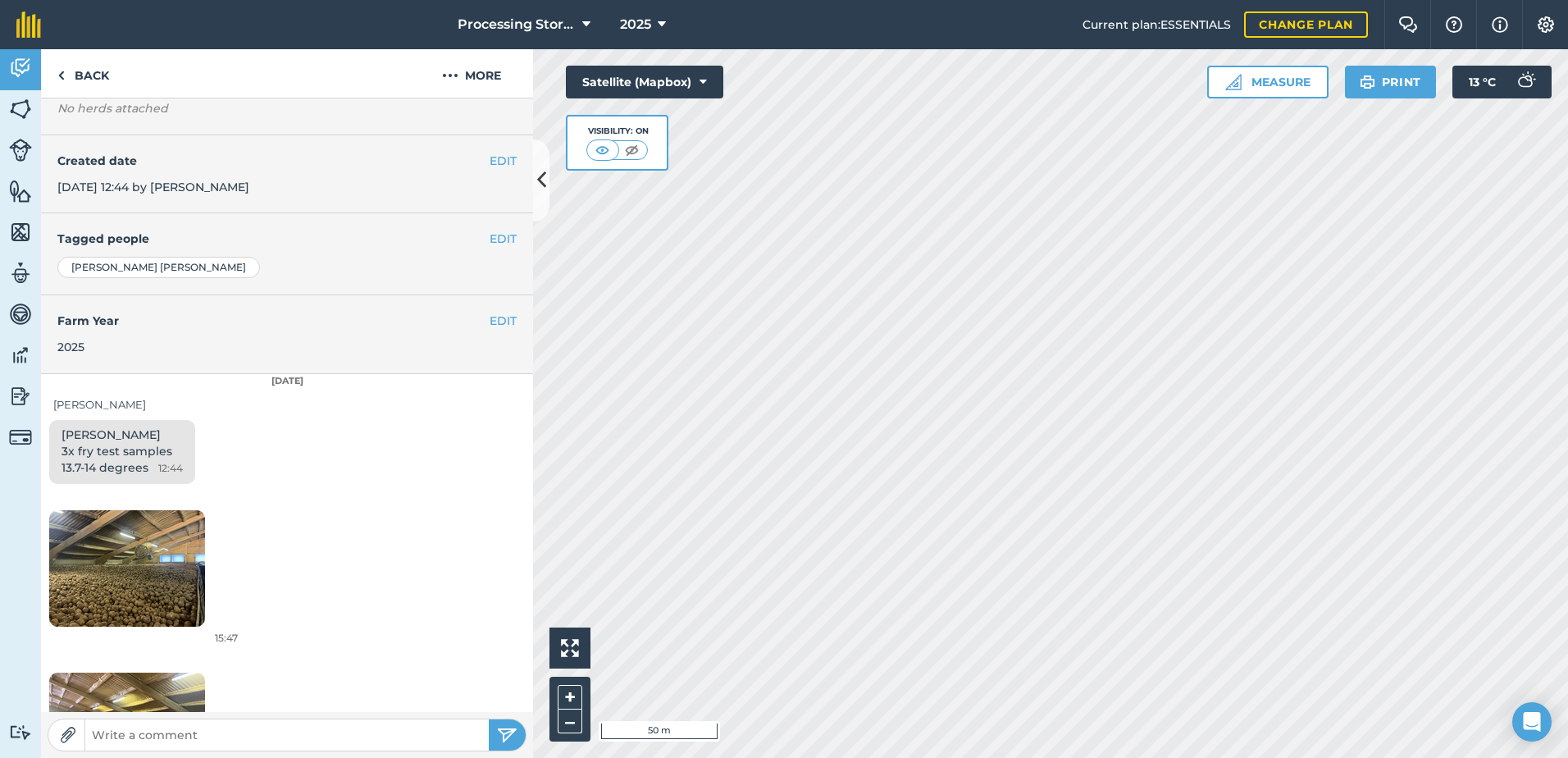
click at [153, 580] on img at bounding box center [127, 569] width 156 height 117
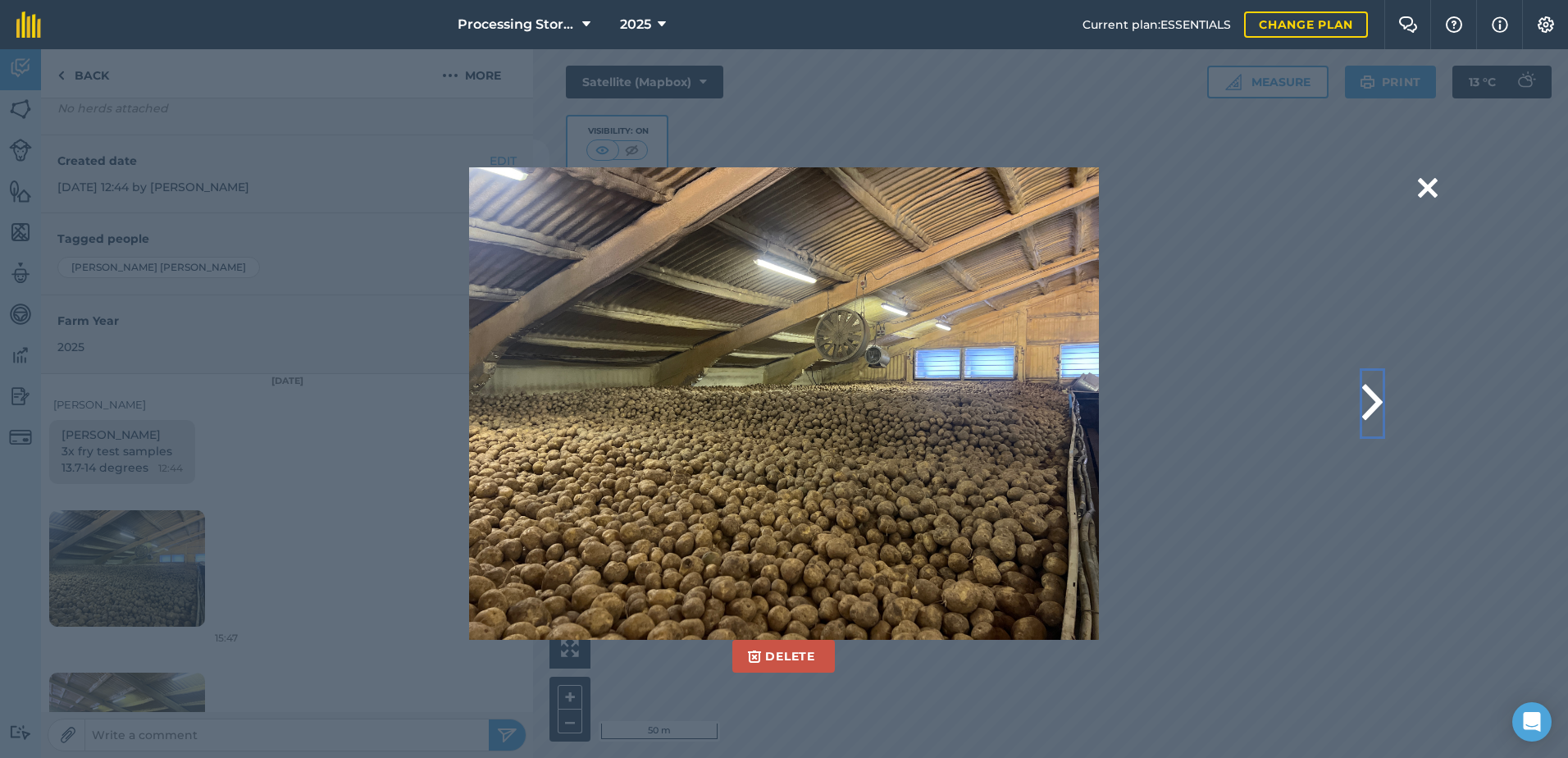
click at [1369, 407] on button at bounding box center [1372, 403] width 21 height 65
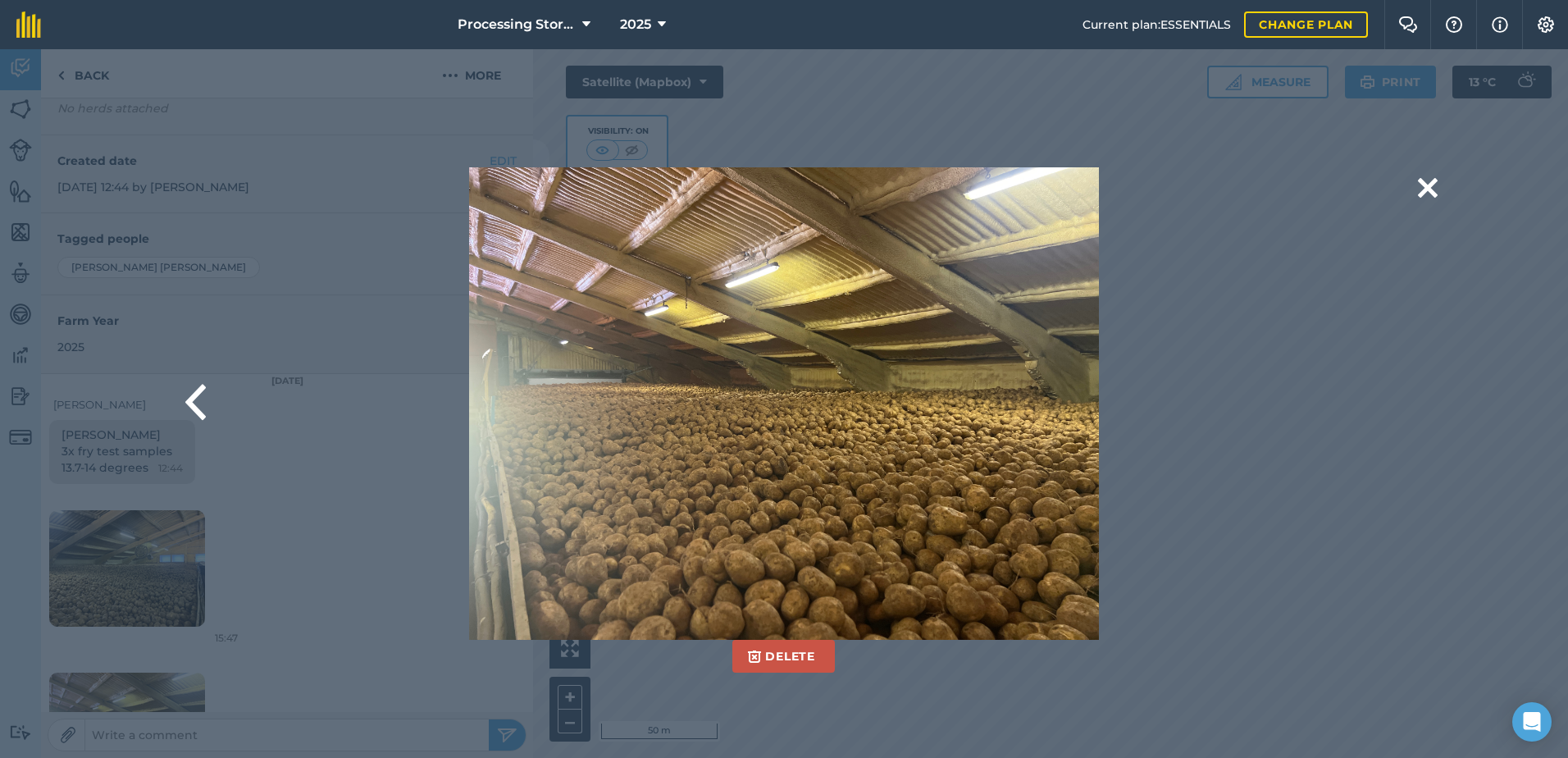
click at [180, 407] on div "Delete Are you sure you would like to delete this image? [GEOGRAPHIC_DATA]" at bounding box center [784, 403] width 1307 height 473
click at [193, 407] on button at bounding box center [195, 403] width 21 height 65
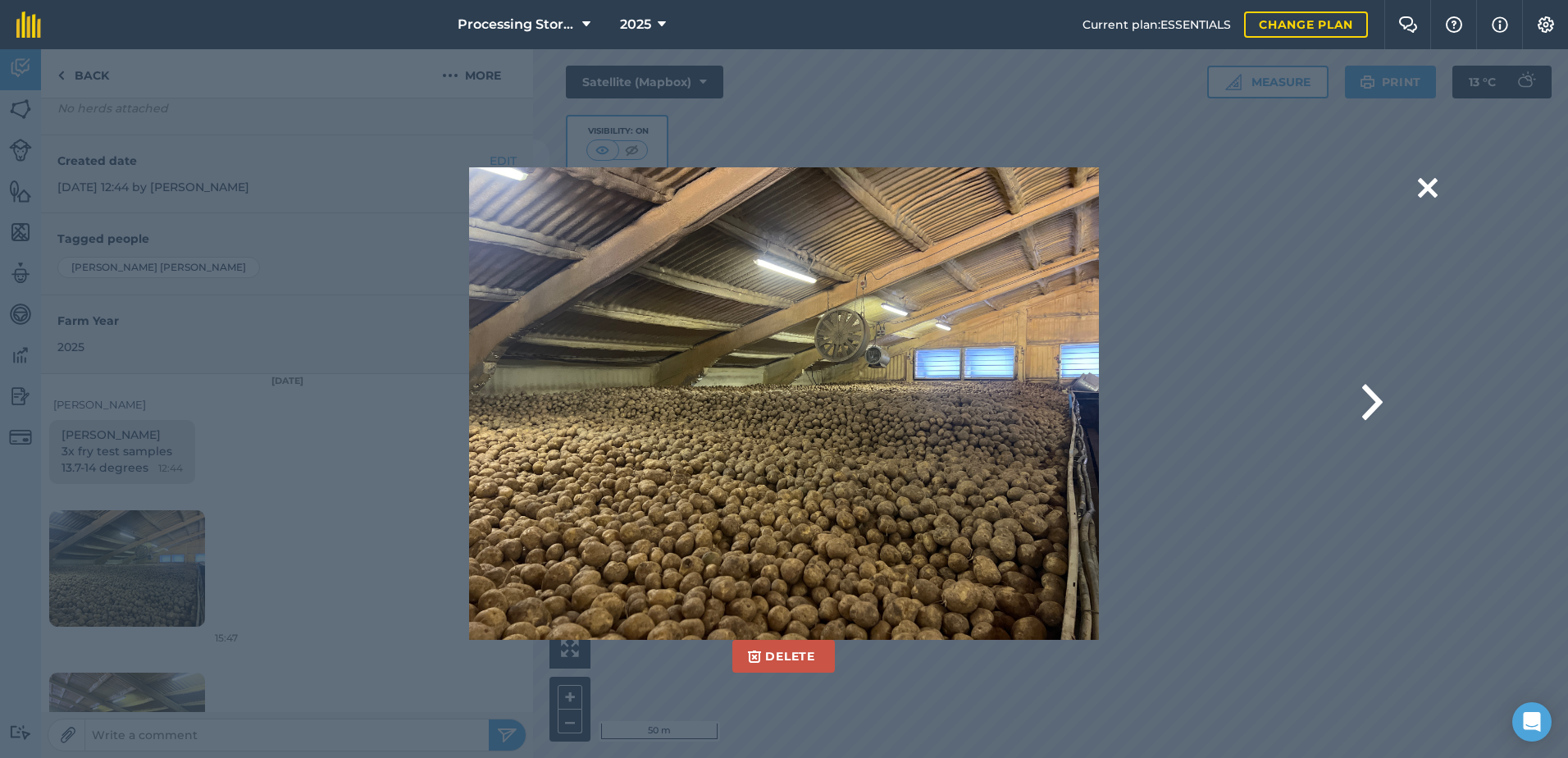
click at [1385, 403] on div "Delete Are you sure you would like to delete this image? [GEOGRAPHIC_DATA]" at bounding box center [784, 403] width 1307 height 473
click at [1379, 403] on button at bounding box center [1372, 403] width 21 height 65
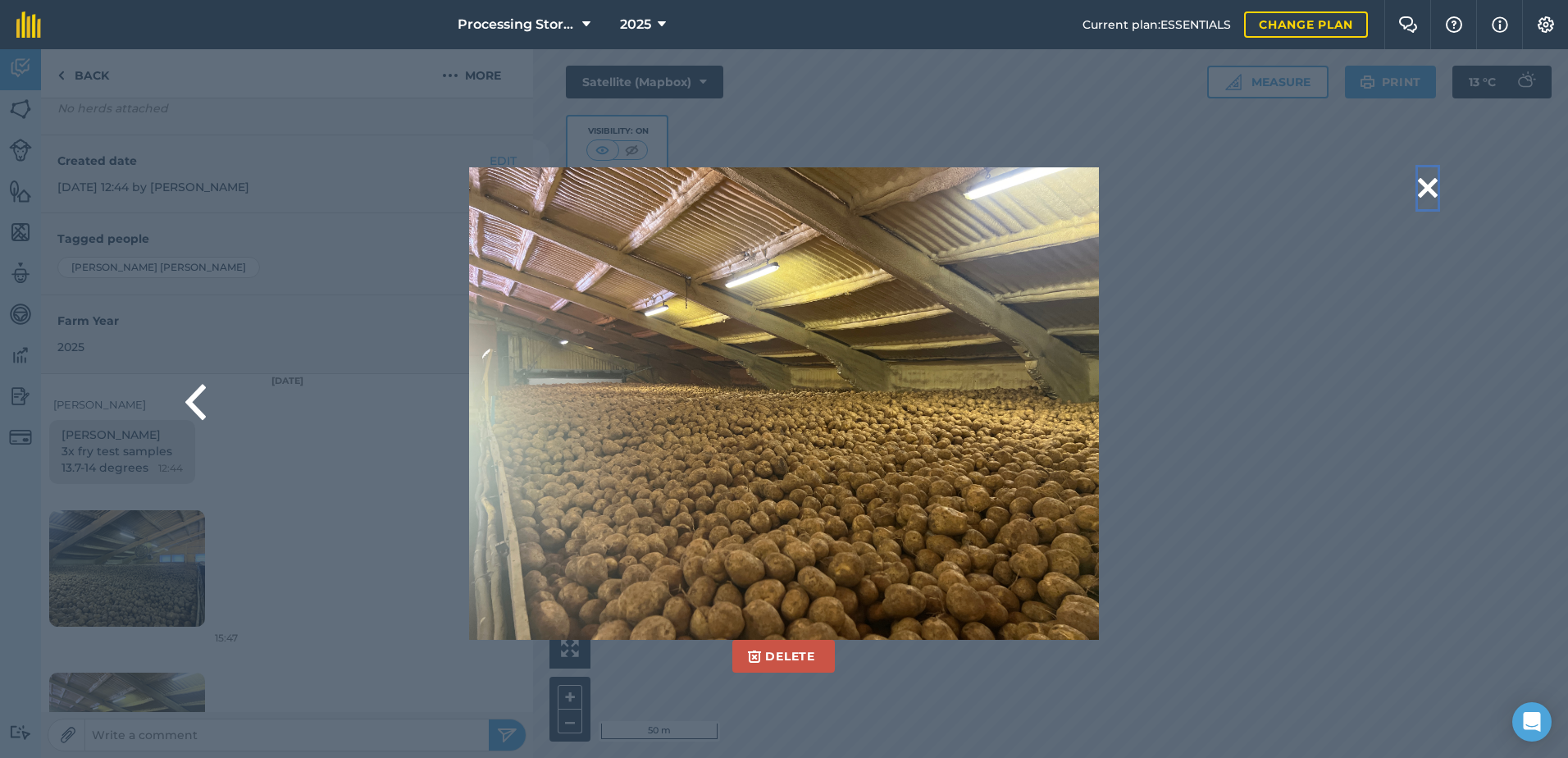
click at [1423, 187] on button at bounding box center [1428, 188] width 20 height 42
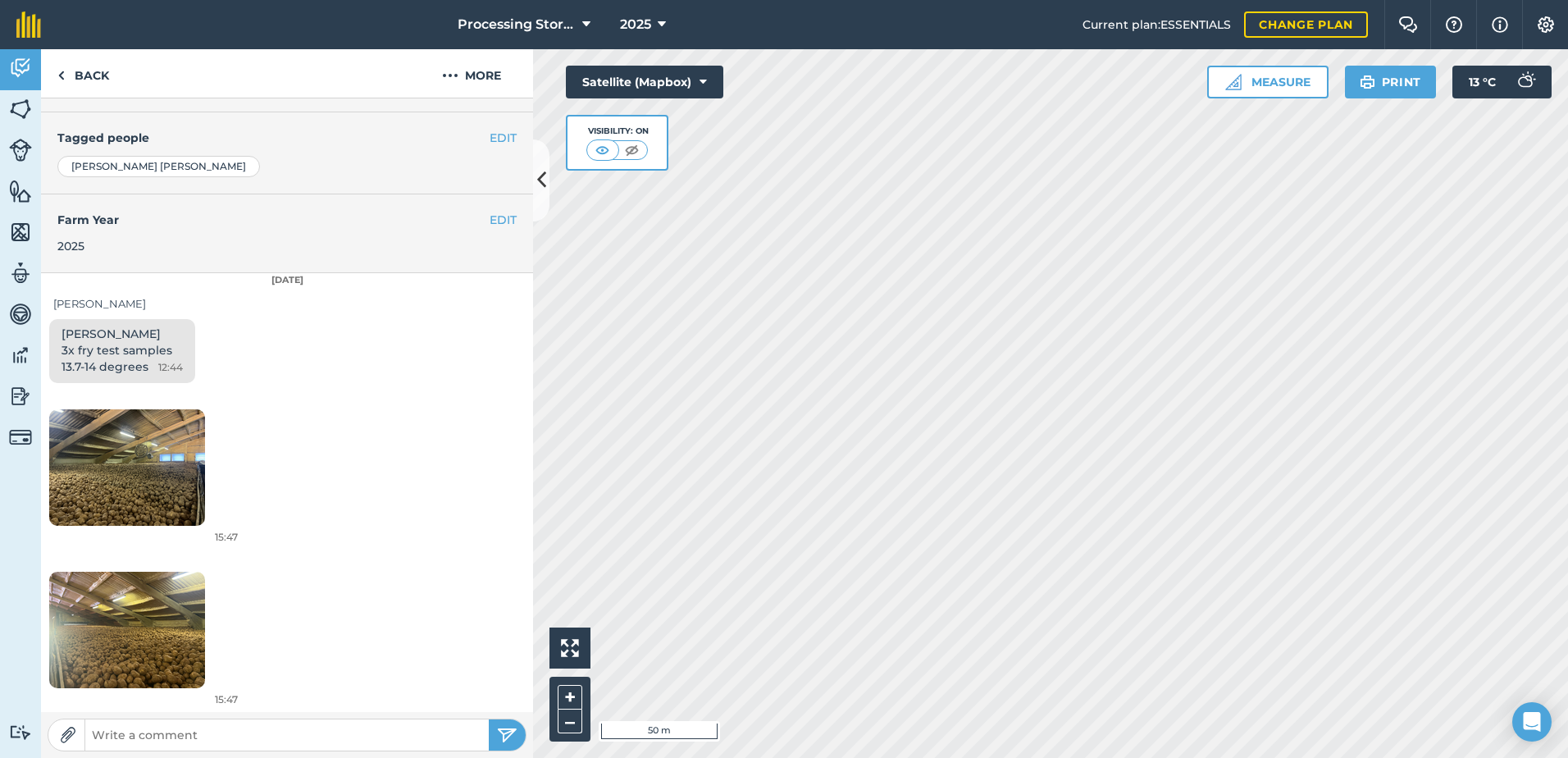
scroll to position [350, 0]
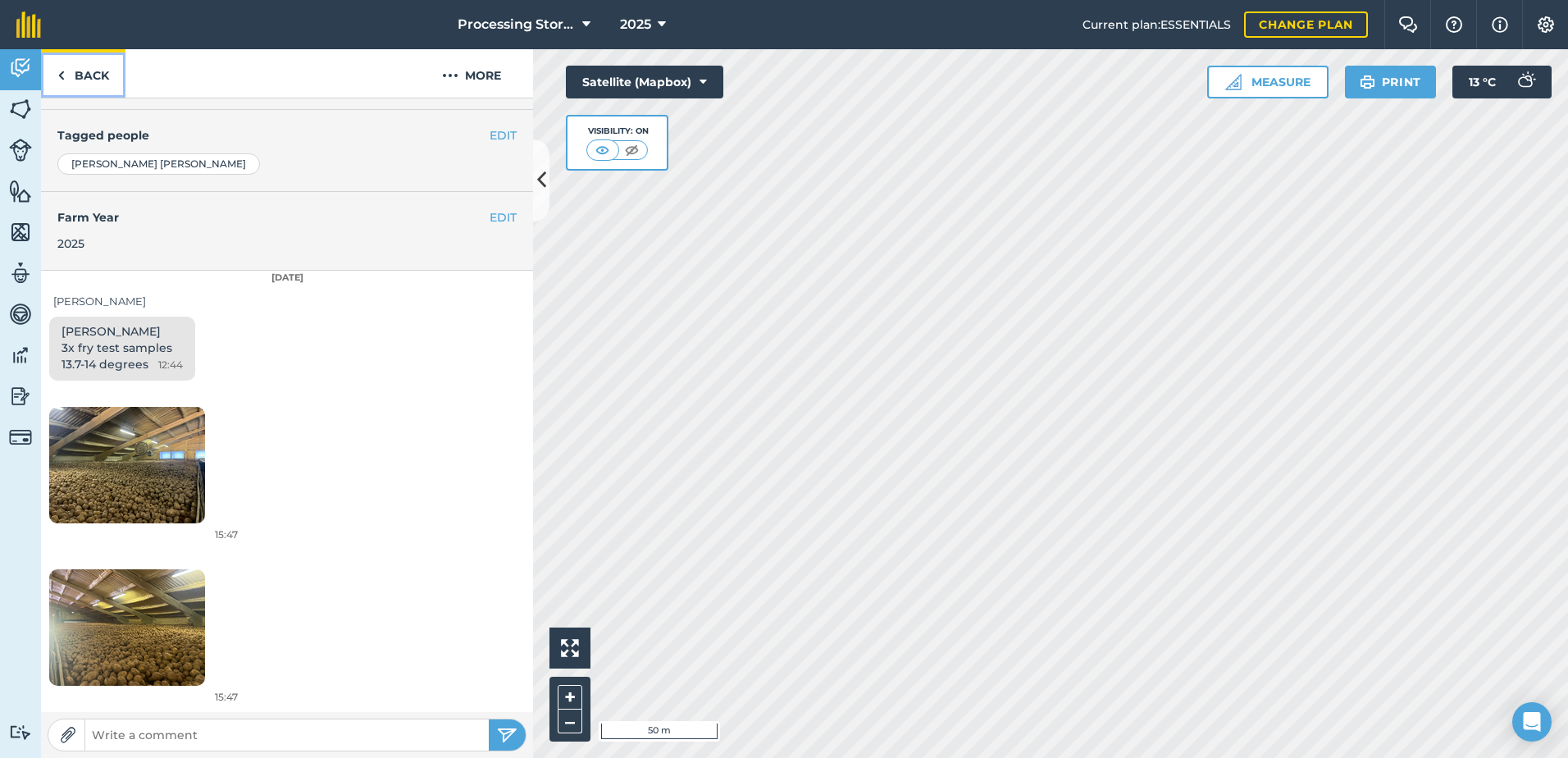
click at [102, 64] on link "Back" at bounding box center [82, 73] width 84 height 49
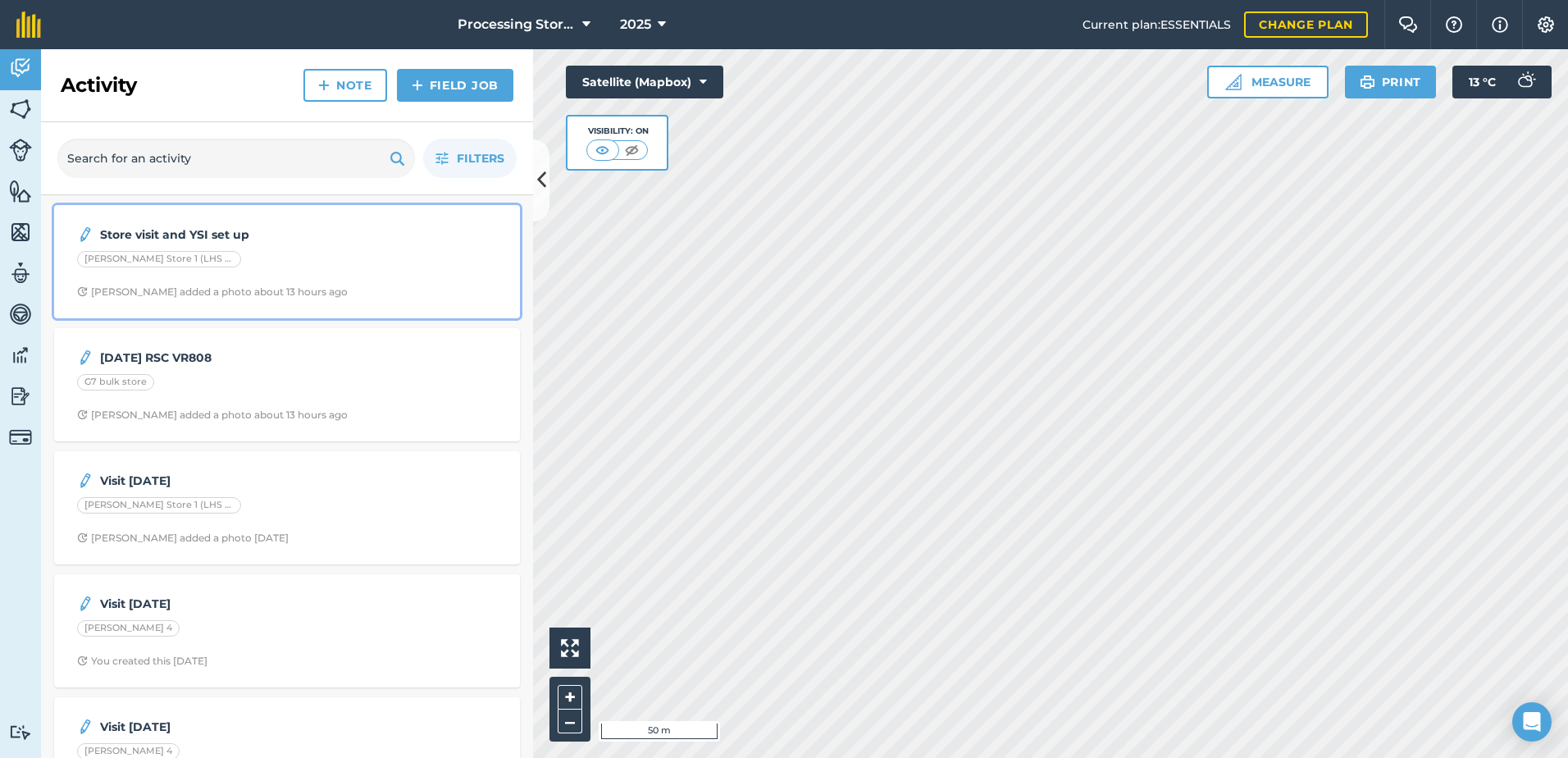
click at [307, 274] on div "Store visit and YSI set up [PERSON_NAME] Store 1 (LHS & RHS) [PERSON_NAME] adde…" at bounding box center [287, 262] width 446 height 93
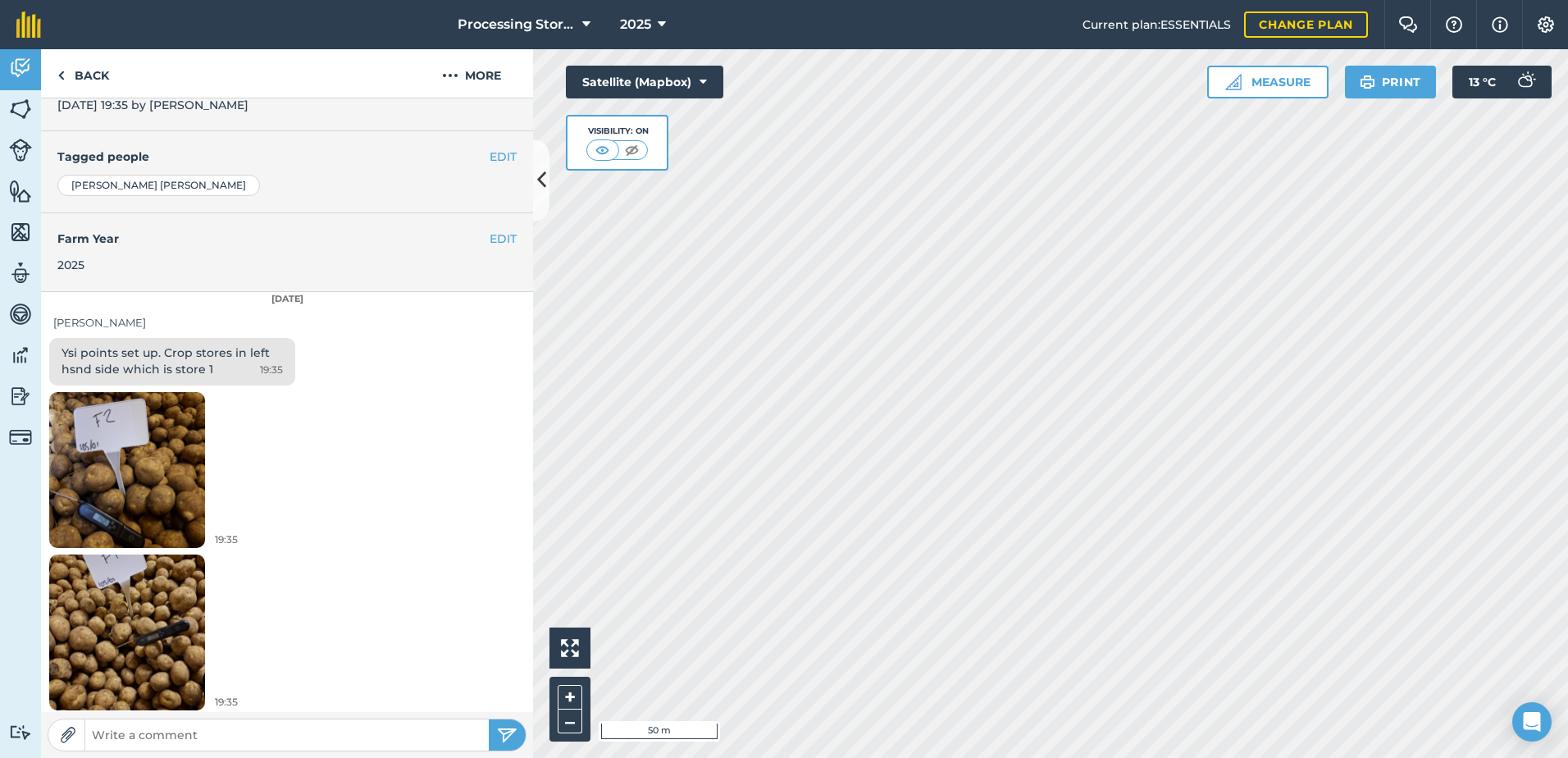
scroll to position [333, 0]
